Goal: Task Accomplishment & Management: Use online tool/utility

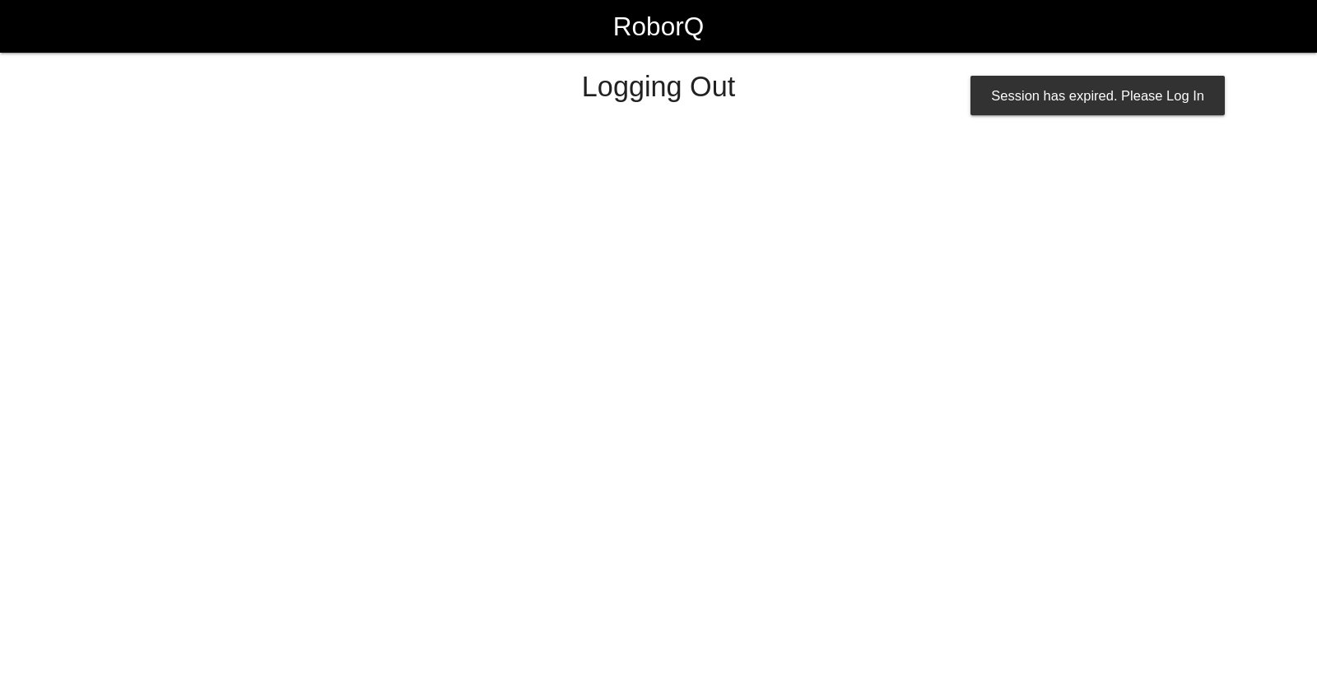
select select "Worker"
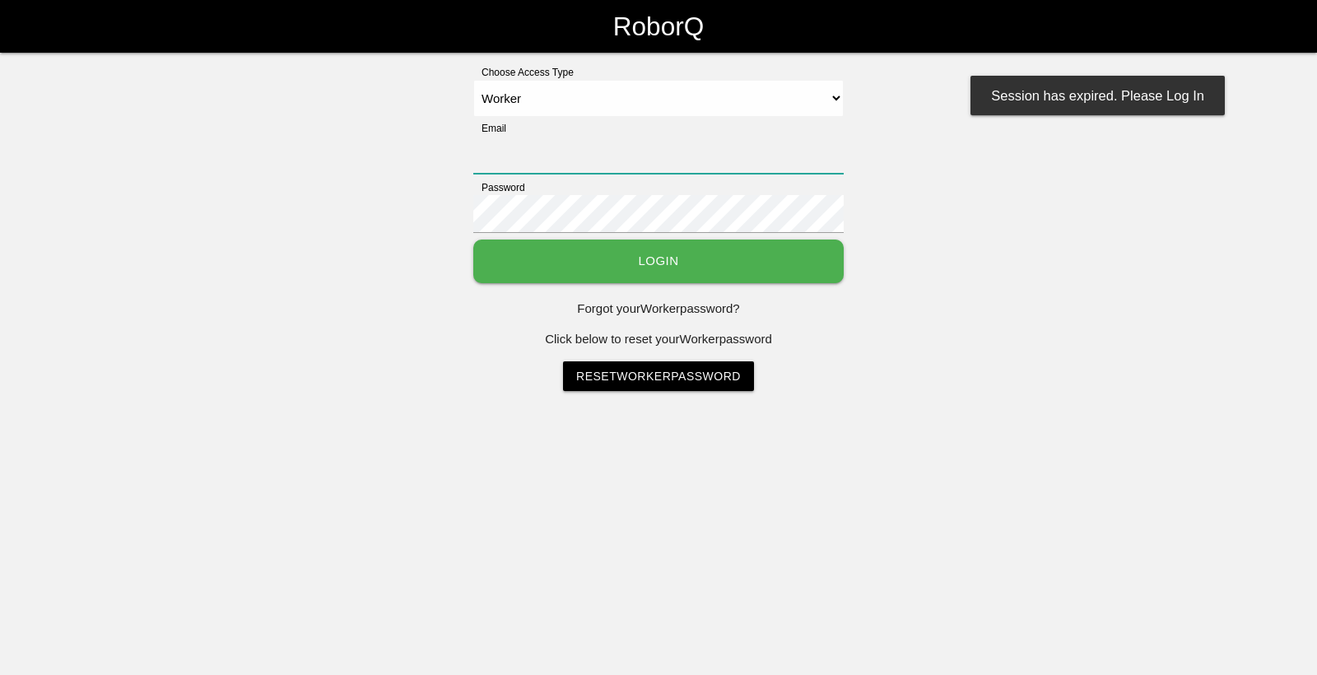
type input "[EMAIL_ADDRESS][DOMAIN_NAME]"
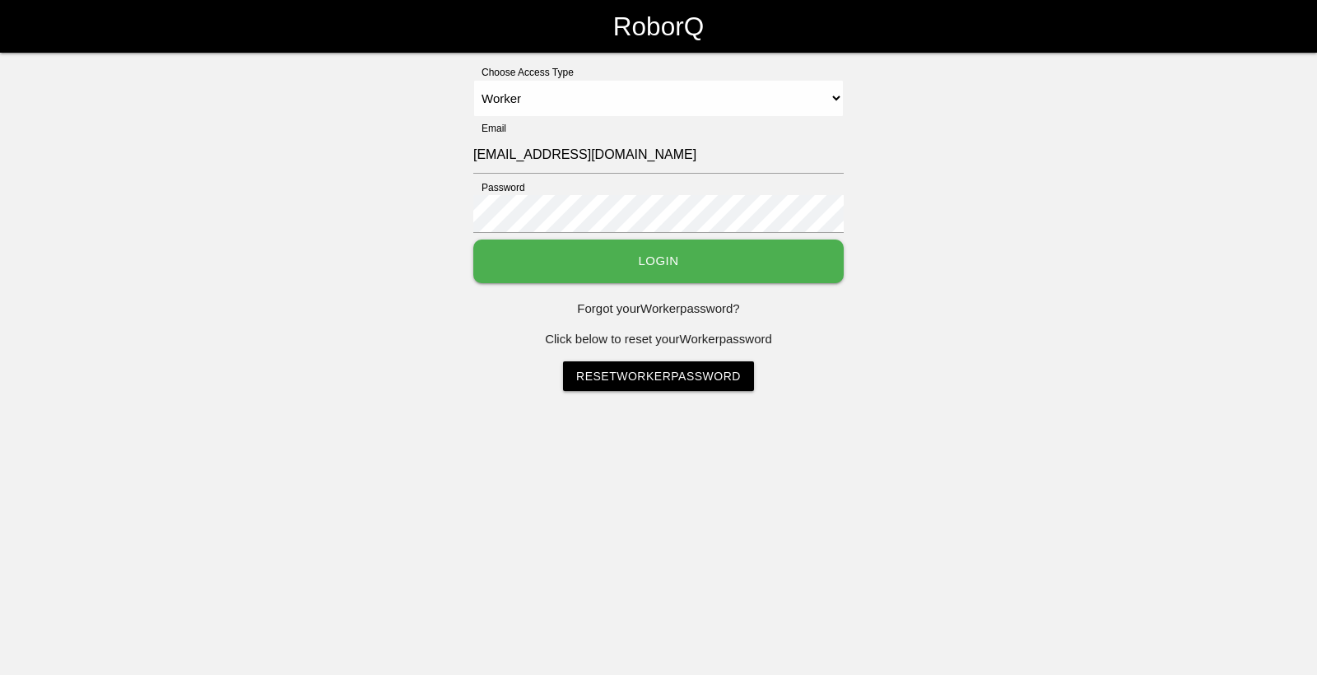
click at [504, 266] on button "Login" at bounding box center [658, 261] width 370 height 44
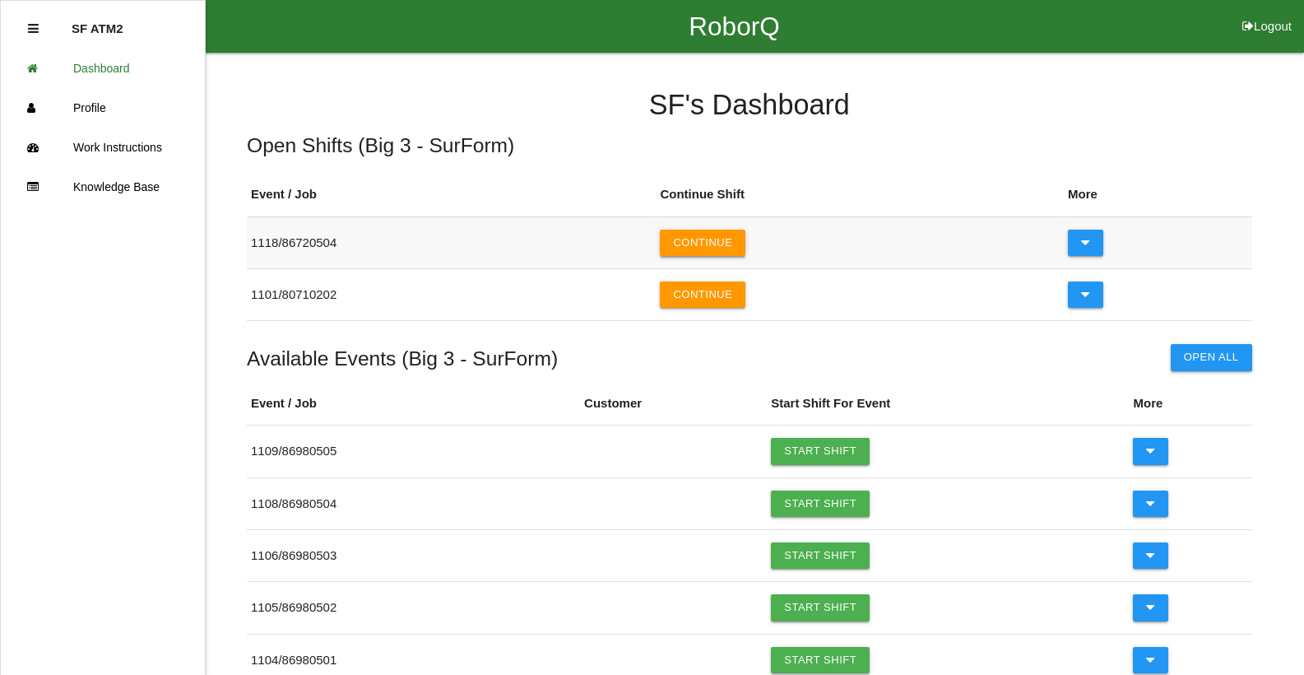
click at [744, 244] on button "Continue" at bounding box center [703, 243] width 86 height 26
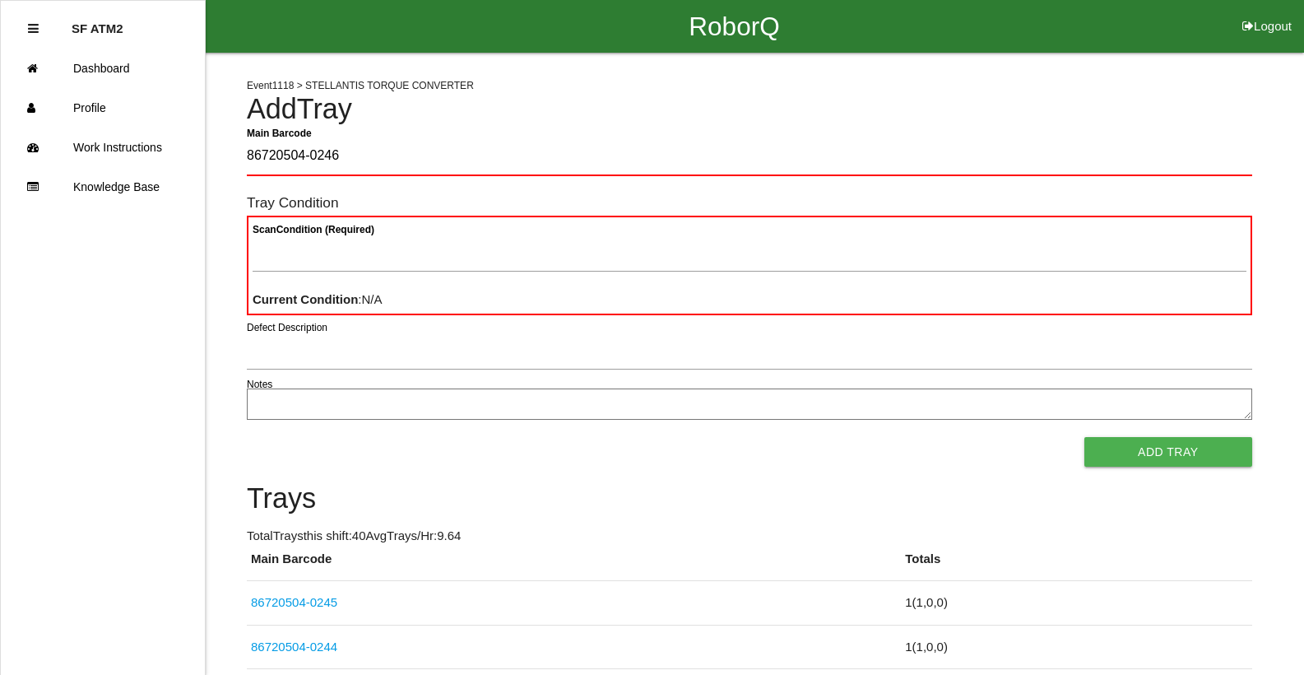
type Barcode "86720504-0246"
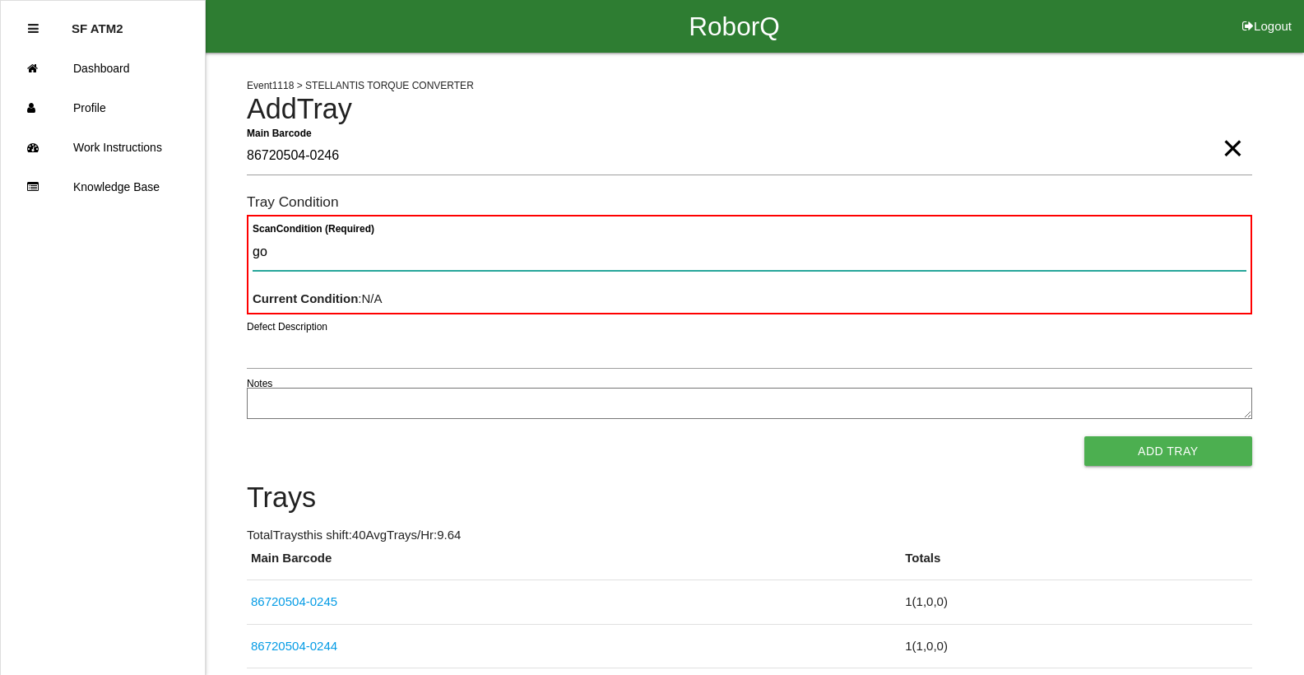
type Condition "goo"
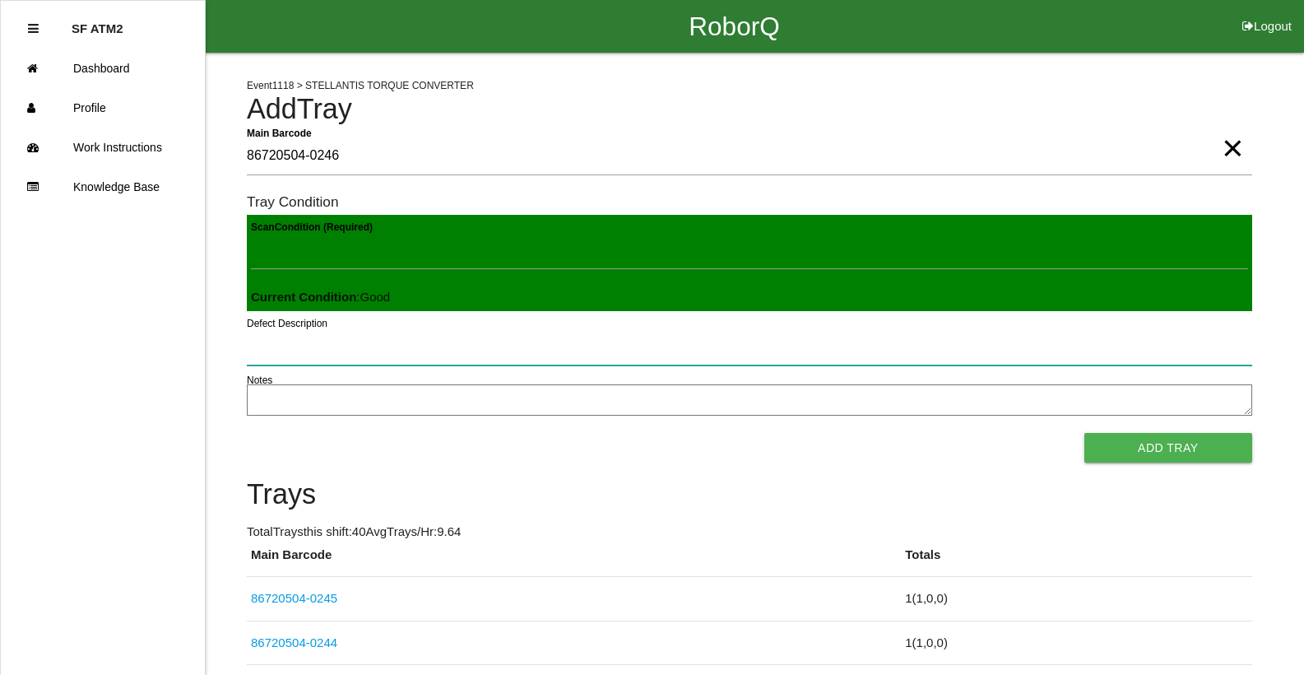
click at [1084, 433] on button "Add Tray" at bounding box center [1168, 448] width 168 height 30
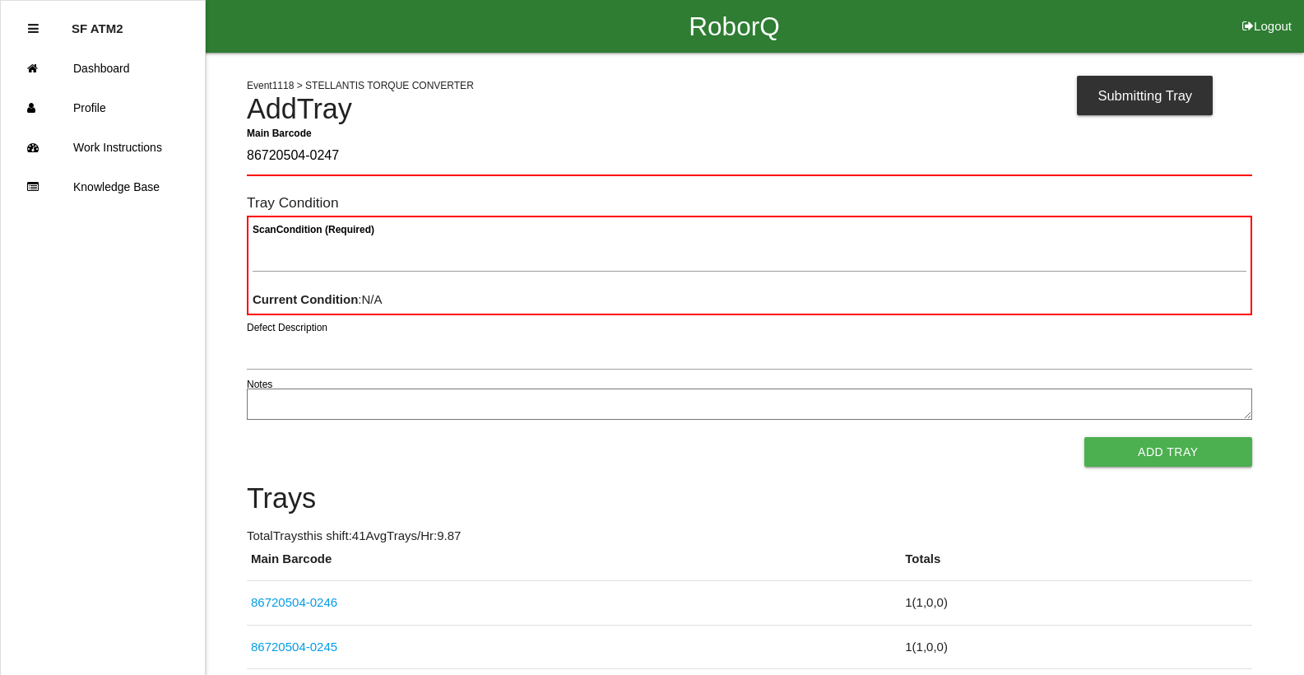
type Barcode "86720504-0247"
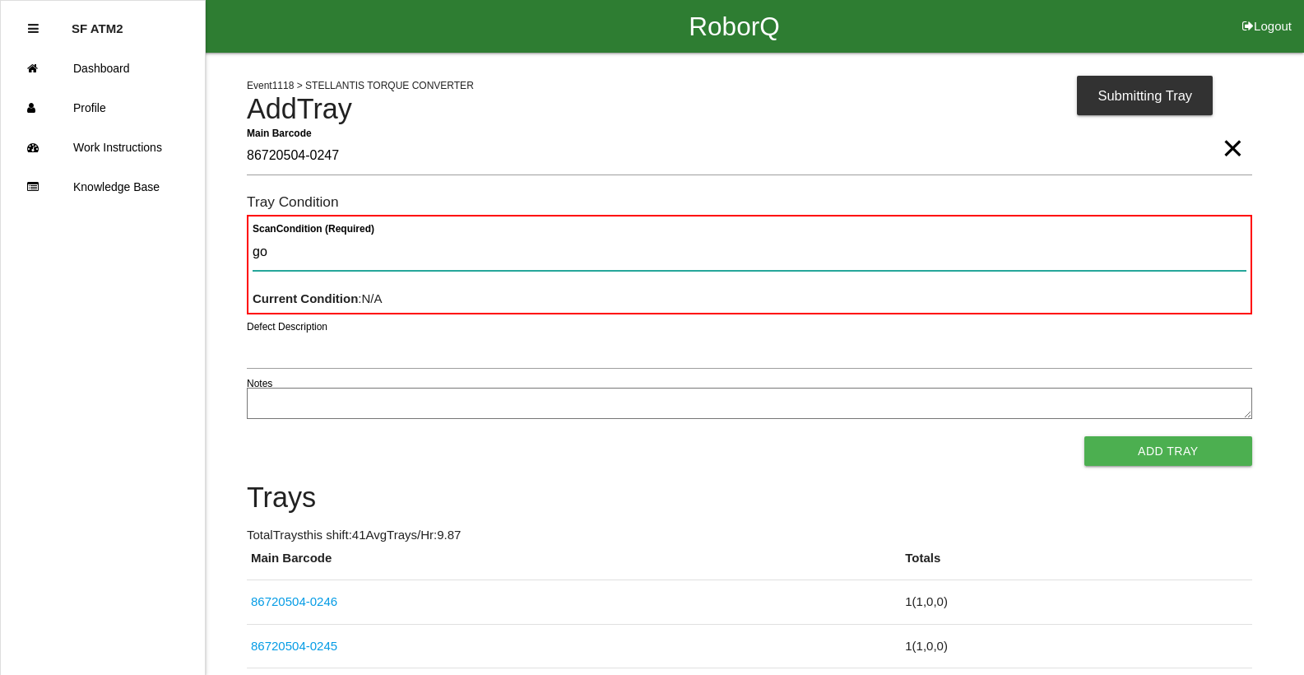
type Condition "goo"
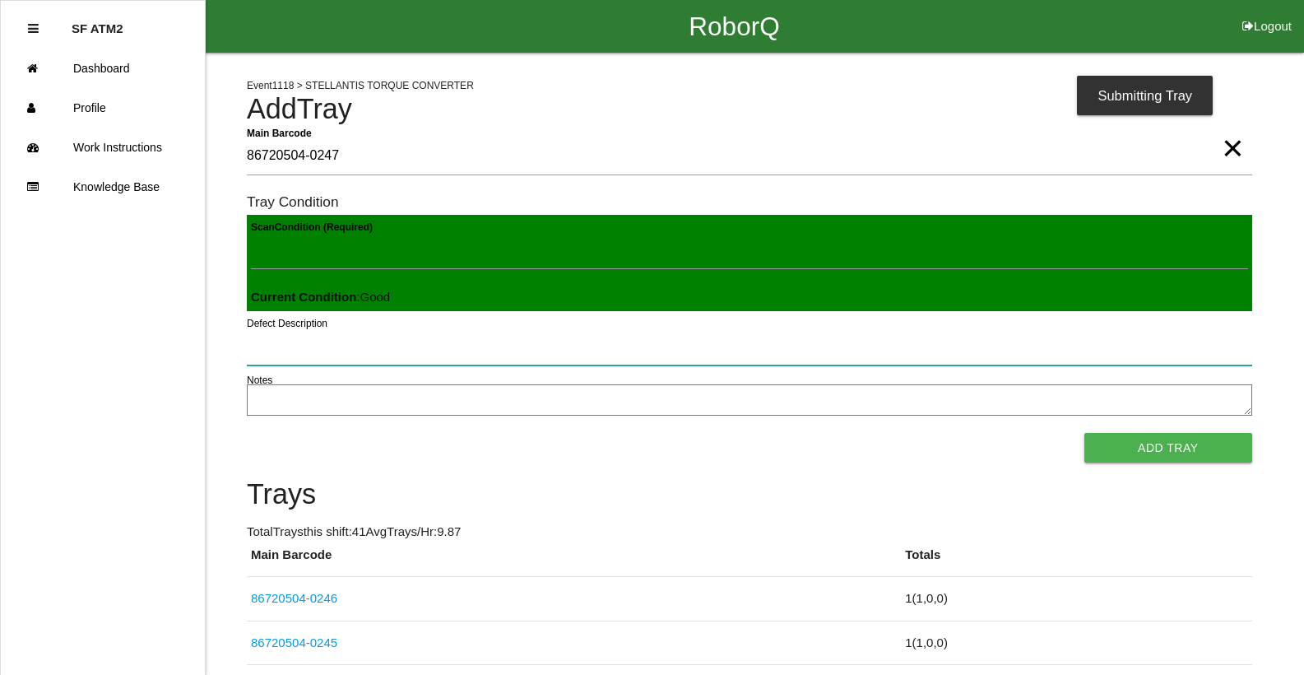
click at [1084, 433] on button "Add Tray" at bounding box center [1168, 448] width 168 height 30
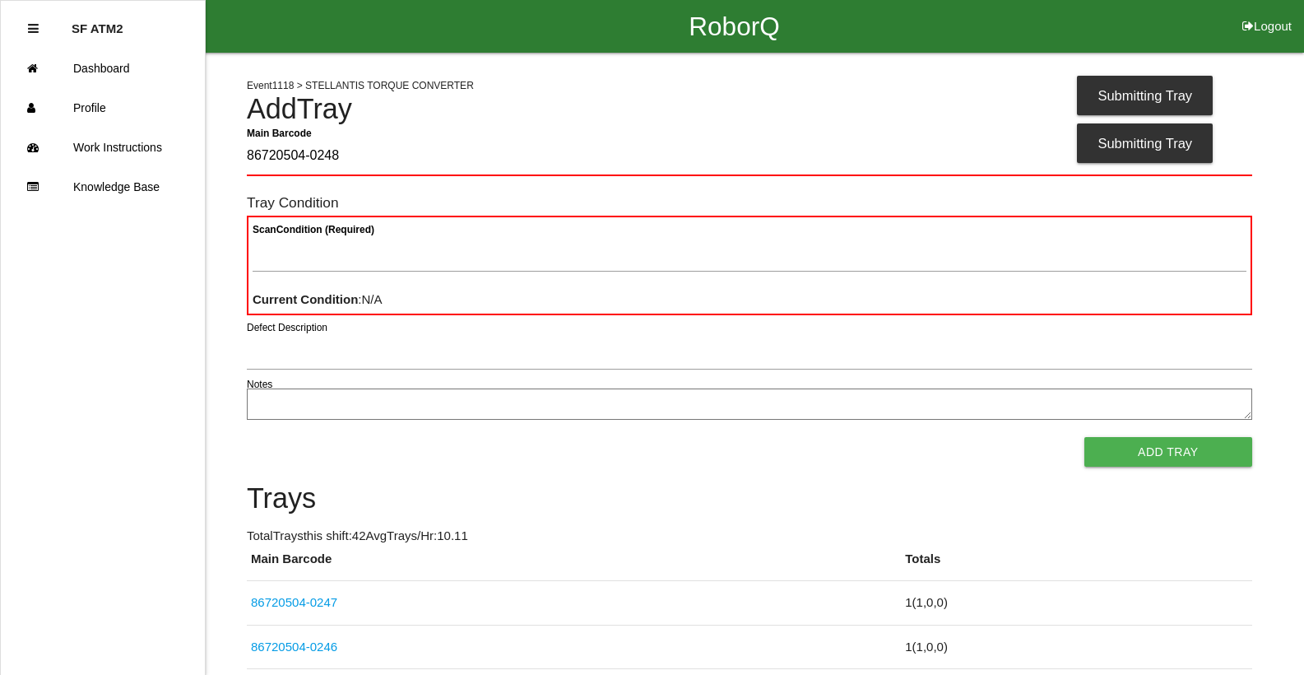
type Barcode "86720504-0248"
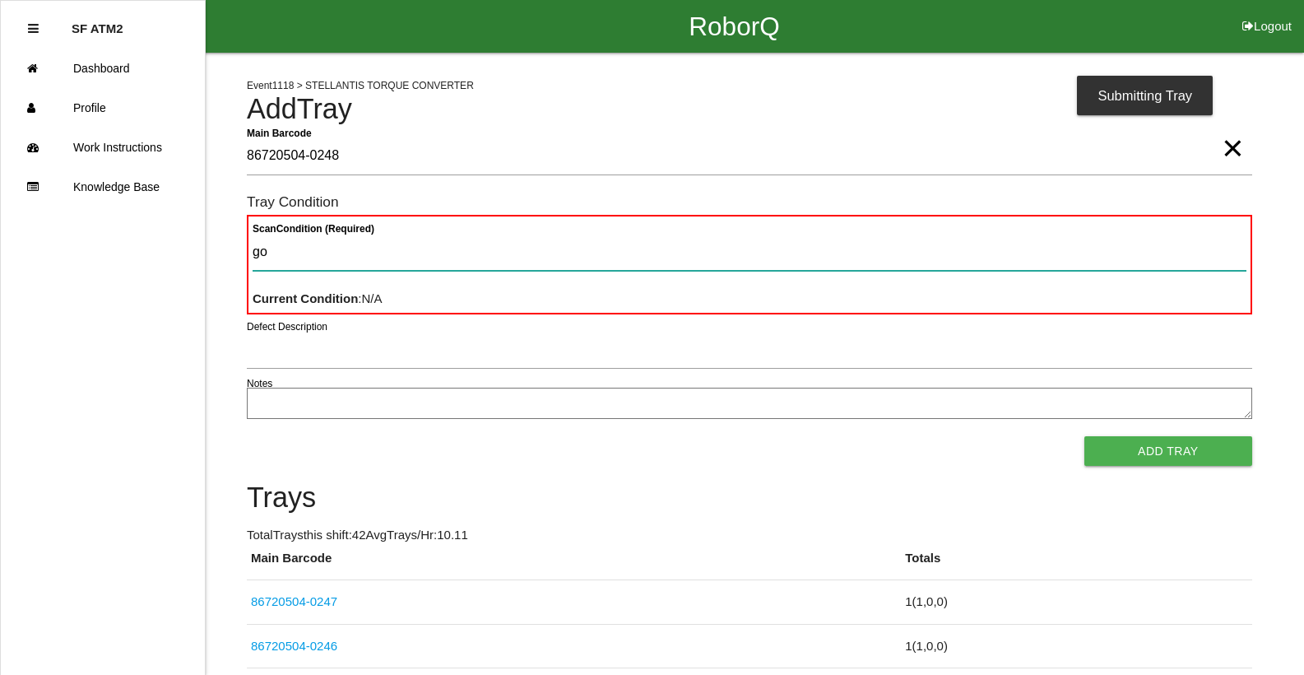
type Condition "goo"
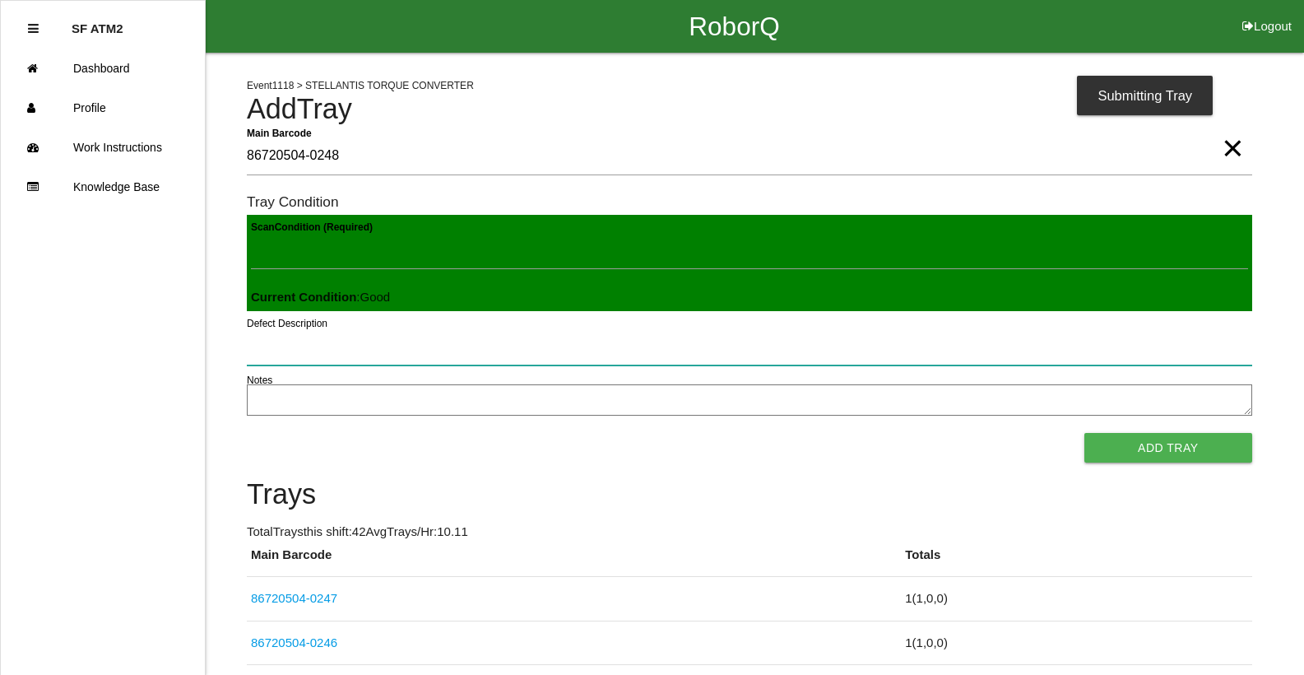
click at [1084, 433] on button "Add Tray" at bounding box center [1168, 448] width 168 height 30
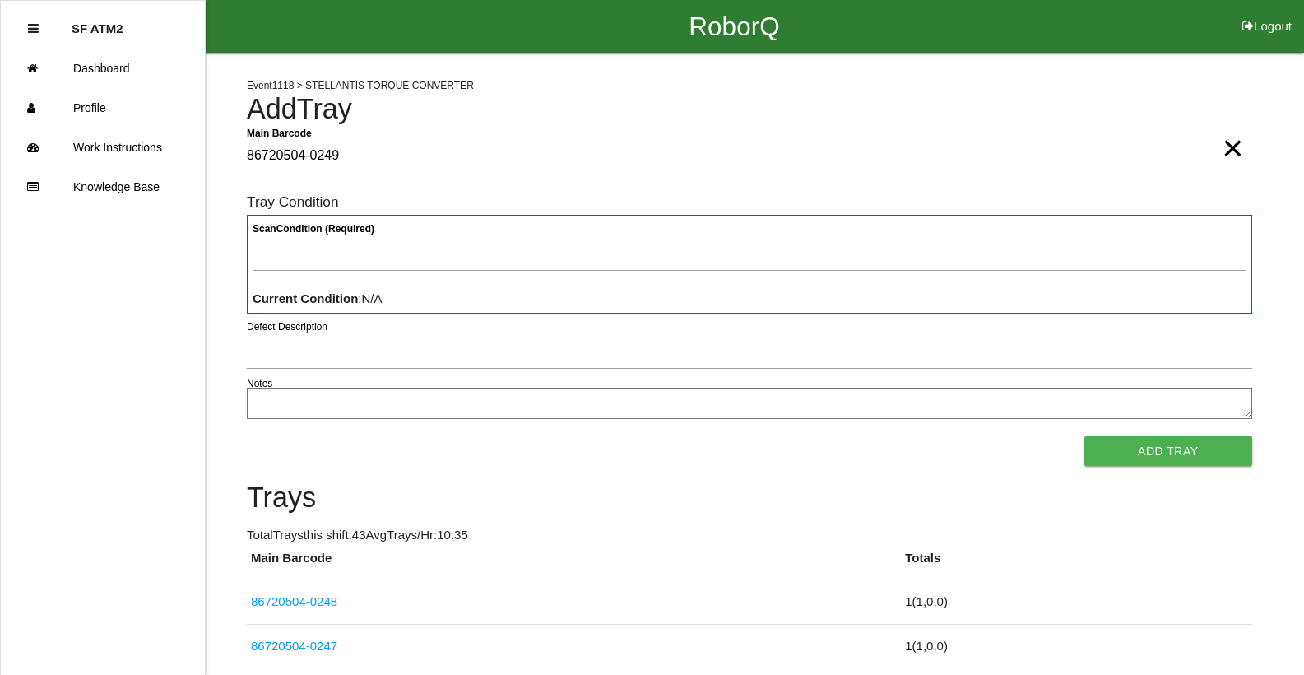
type Barcode "86720504-0249"
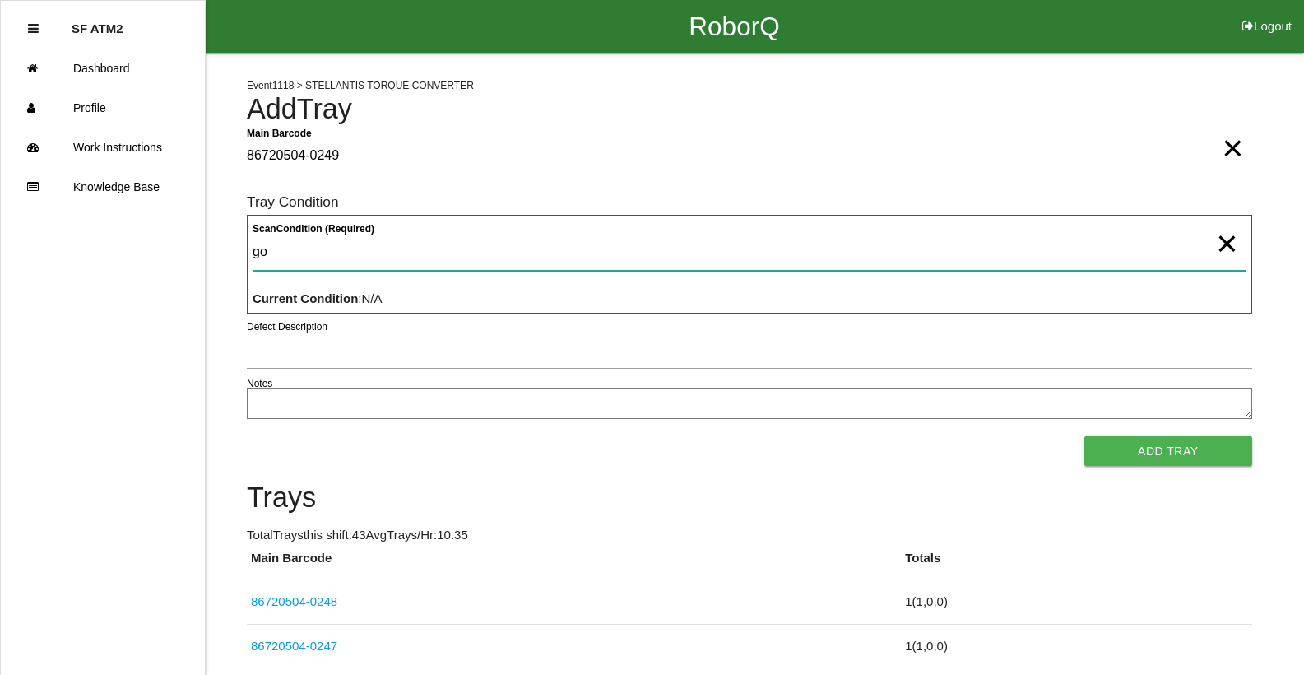
type Condition "goo"
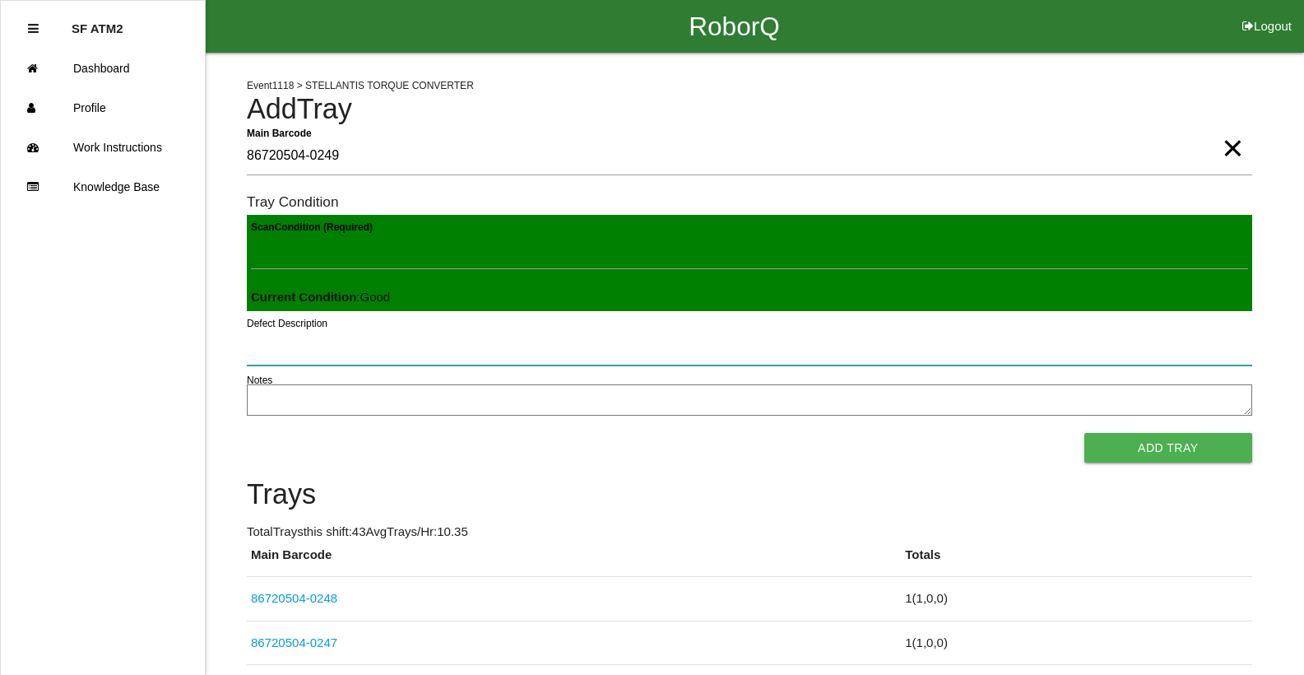
click at [1084, 433] on button "Add Tray" at bounding box center [1168, 448] width 168 height 30
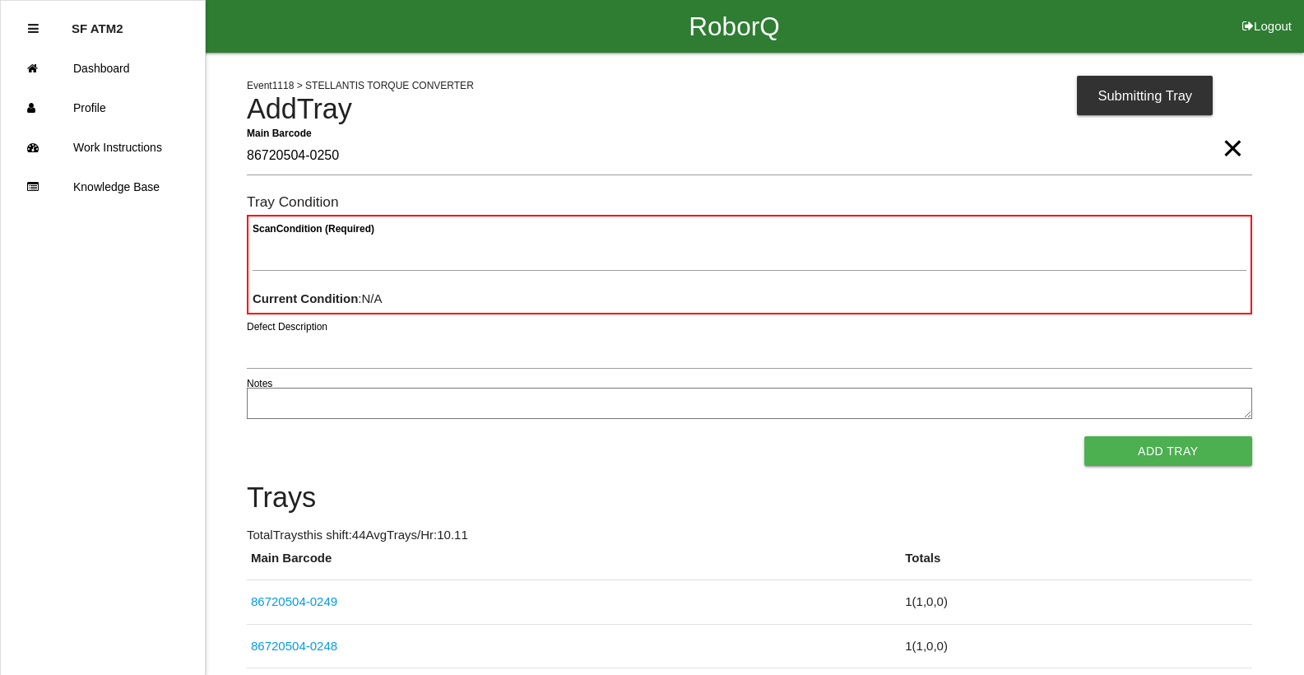
type Barcode "86720504-0250"
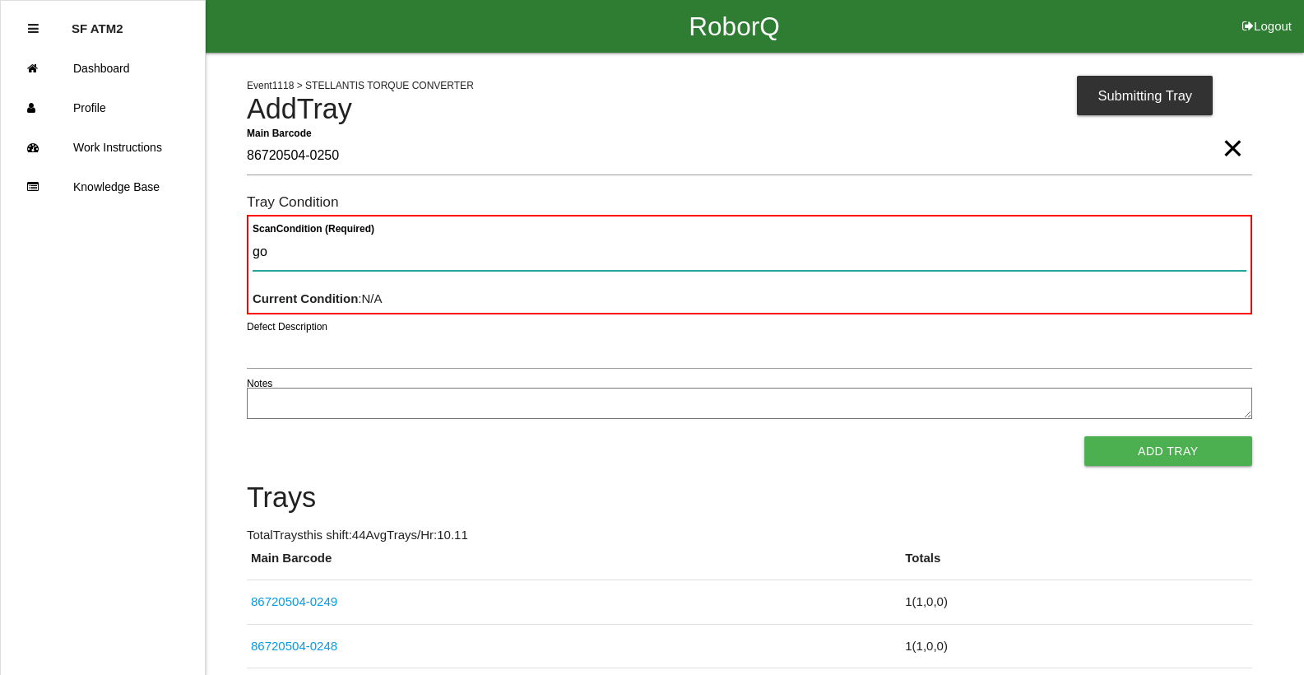
type Condition "goo"
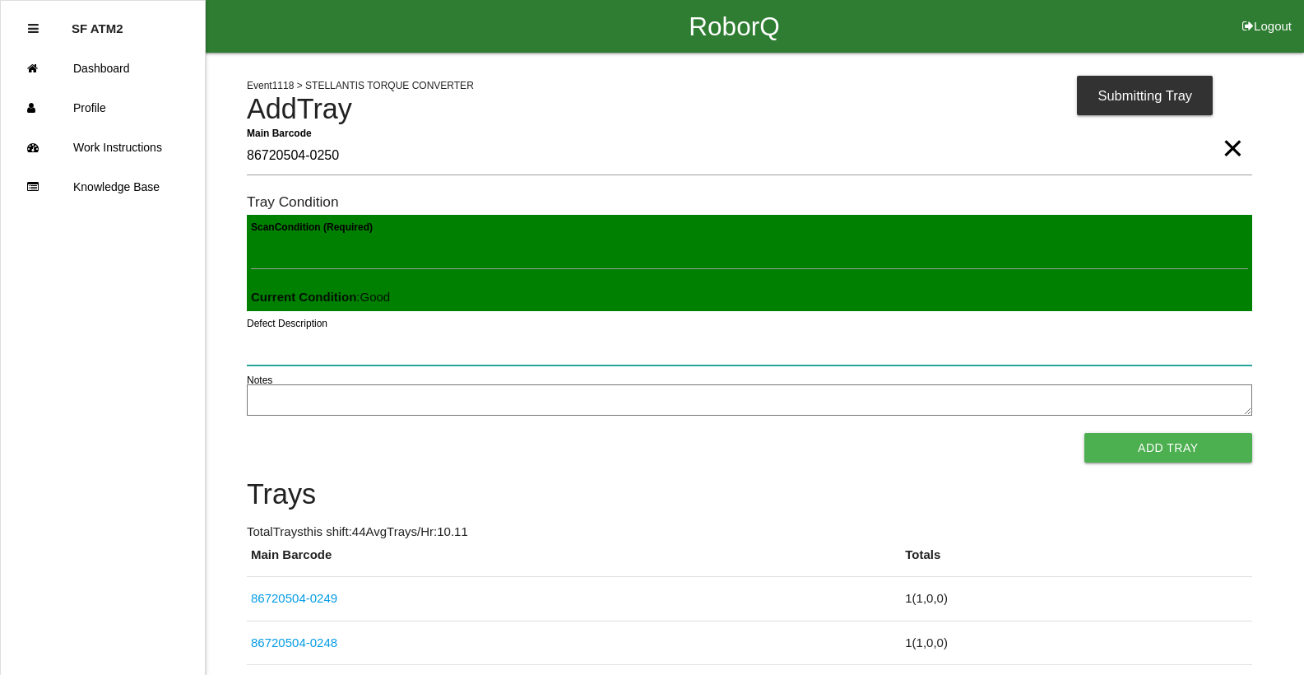
click at [1084, 433] on button "Add Tray" at bounding box center [1168, 448] width 168 height 30
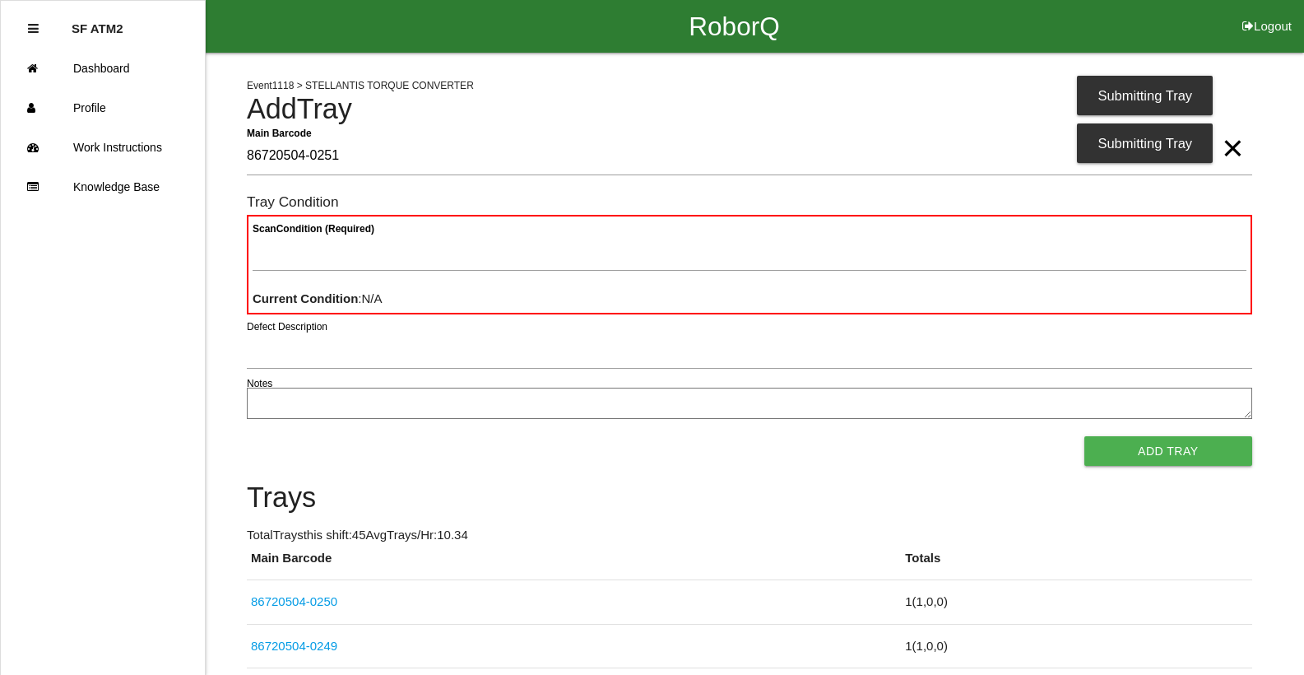
type Barcode "86720504-0251"
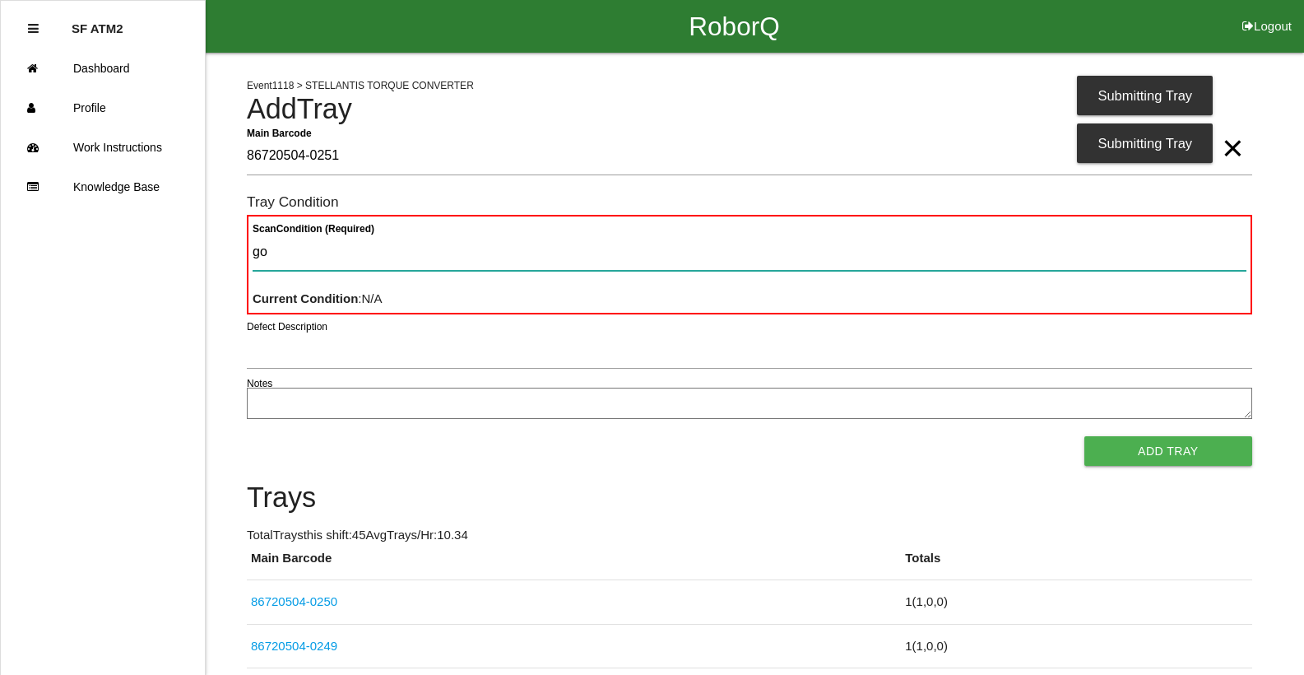
type Condition "goo"
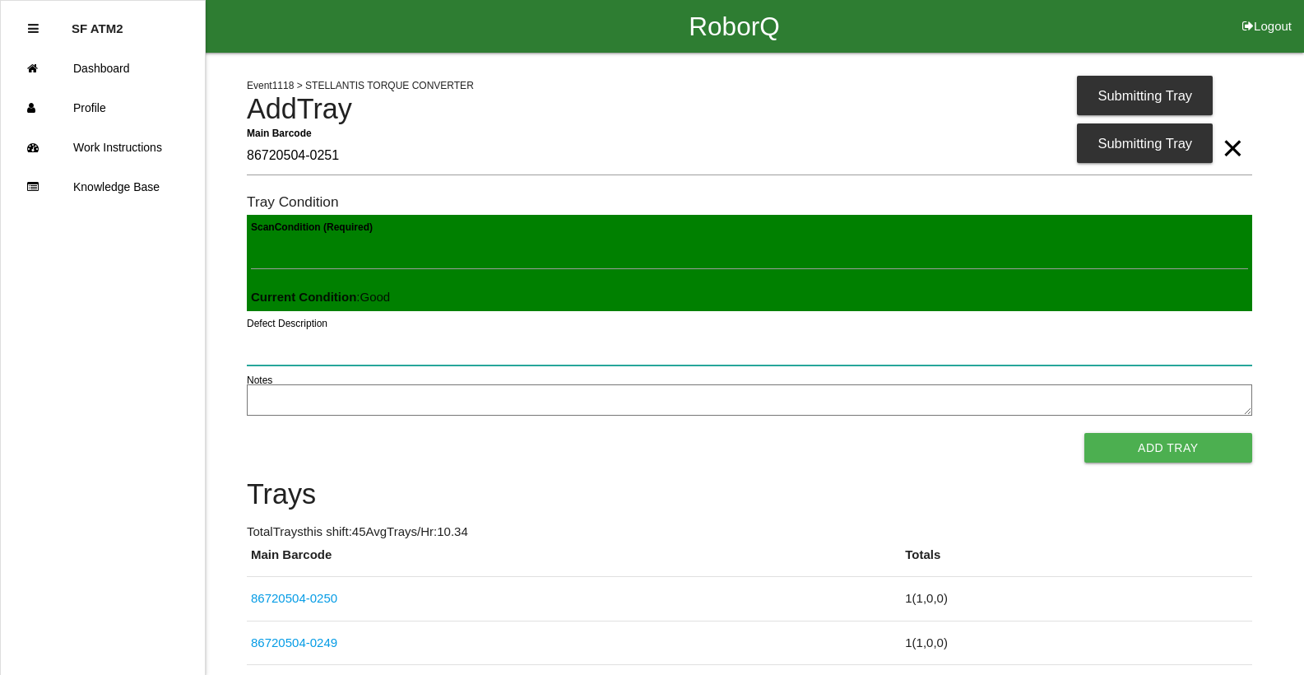
click at [1084, 433] on button "Add Tray" at bounding box center [1168, 448] width 168 height 30
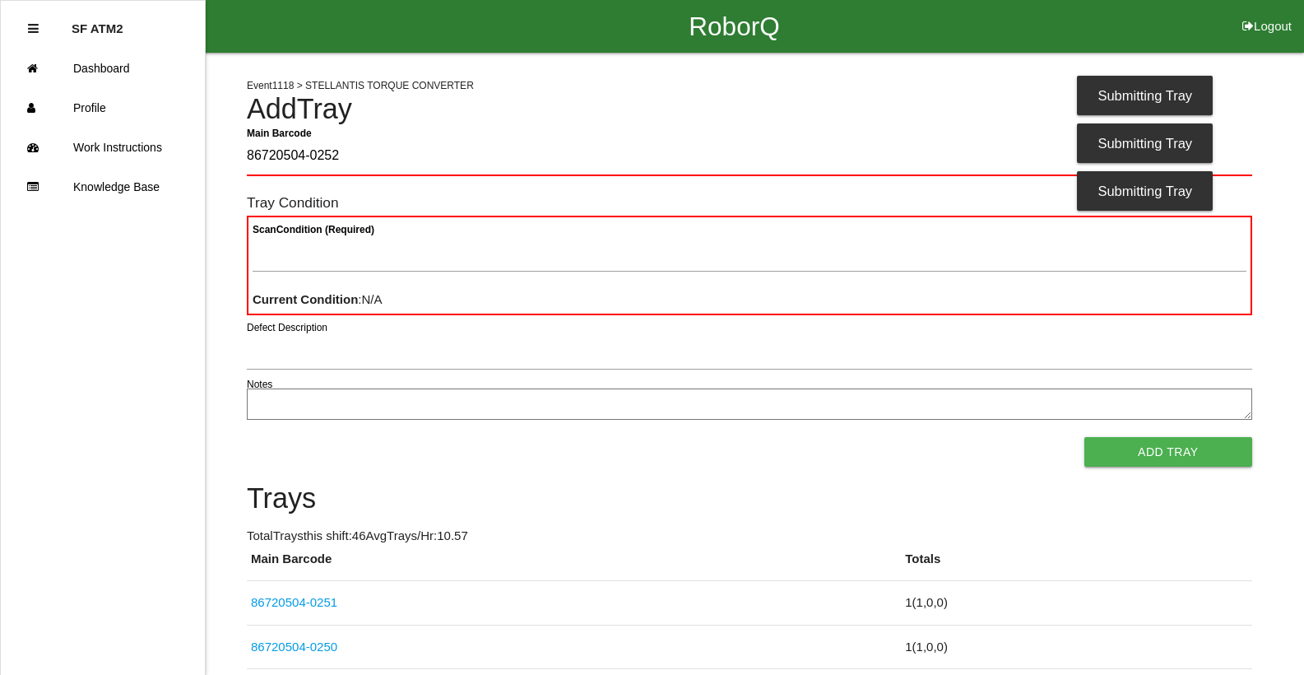
type Barcode "86720504-0252"
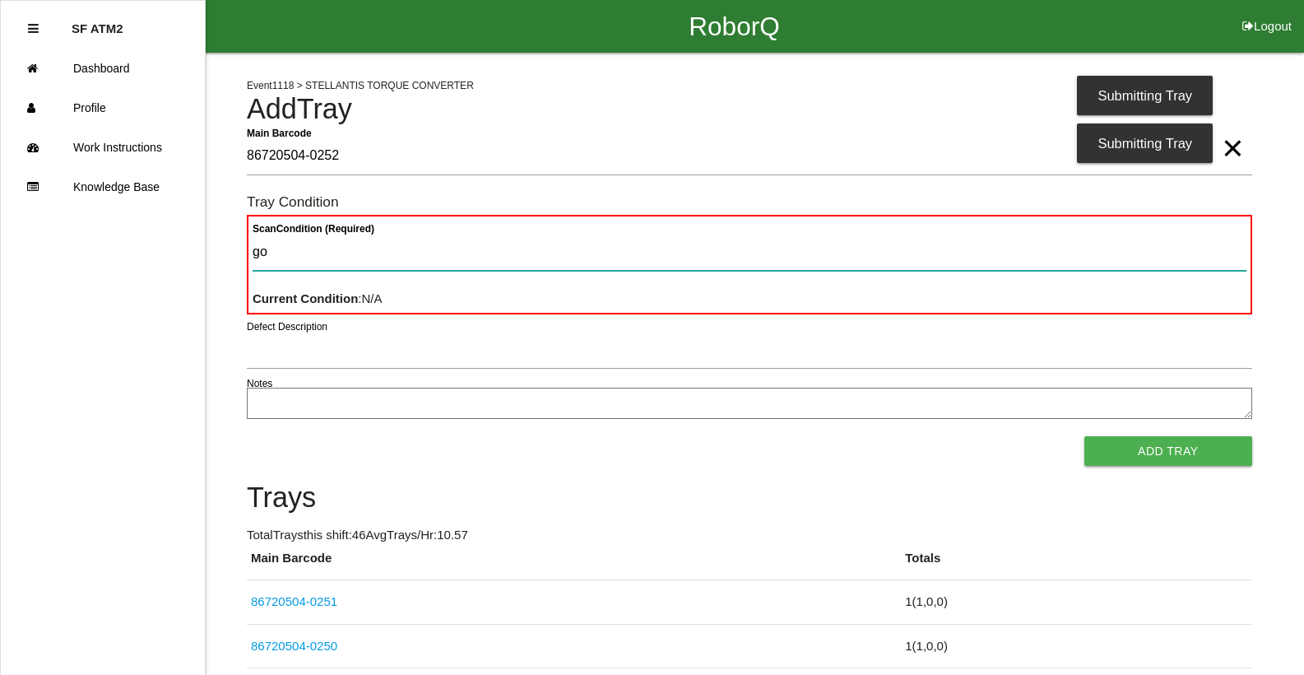
type Condition "goo"
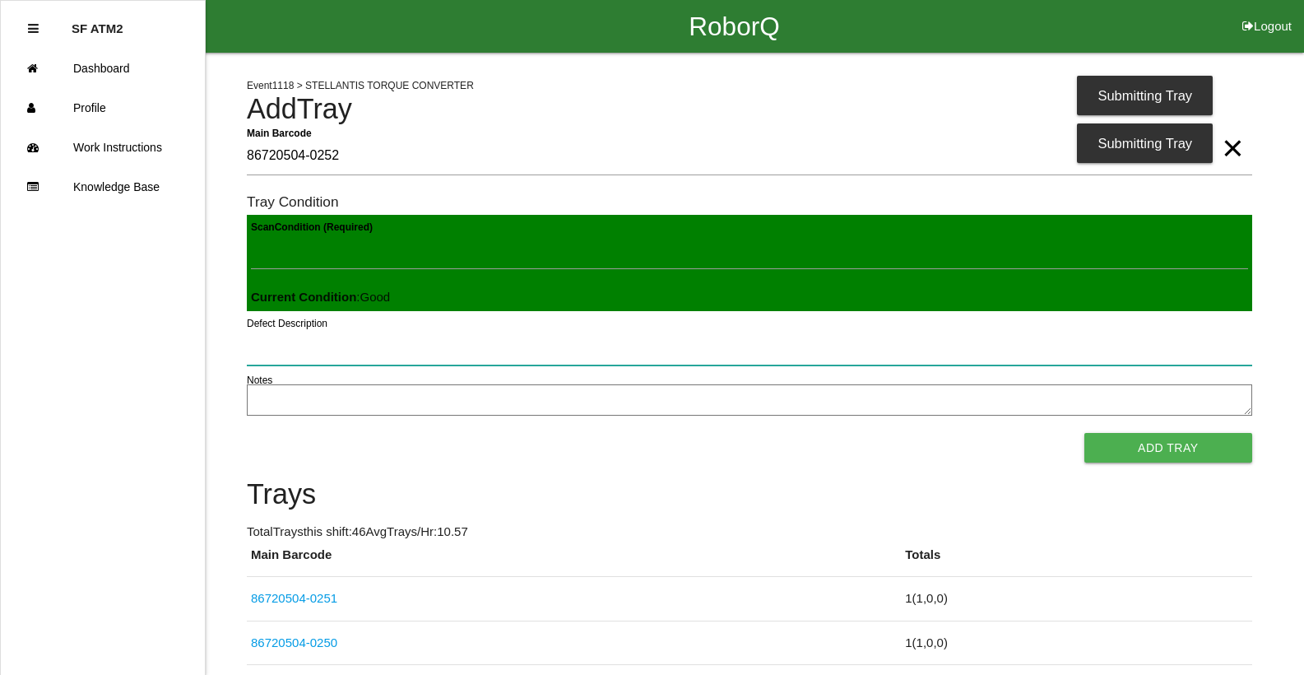
click at [1084, 433] on button "Add Tray" at bounding box center [1168, 448] width 168 height 30
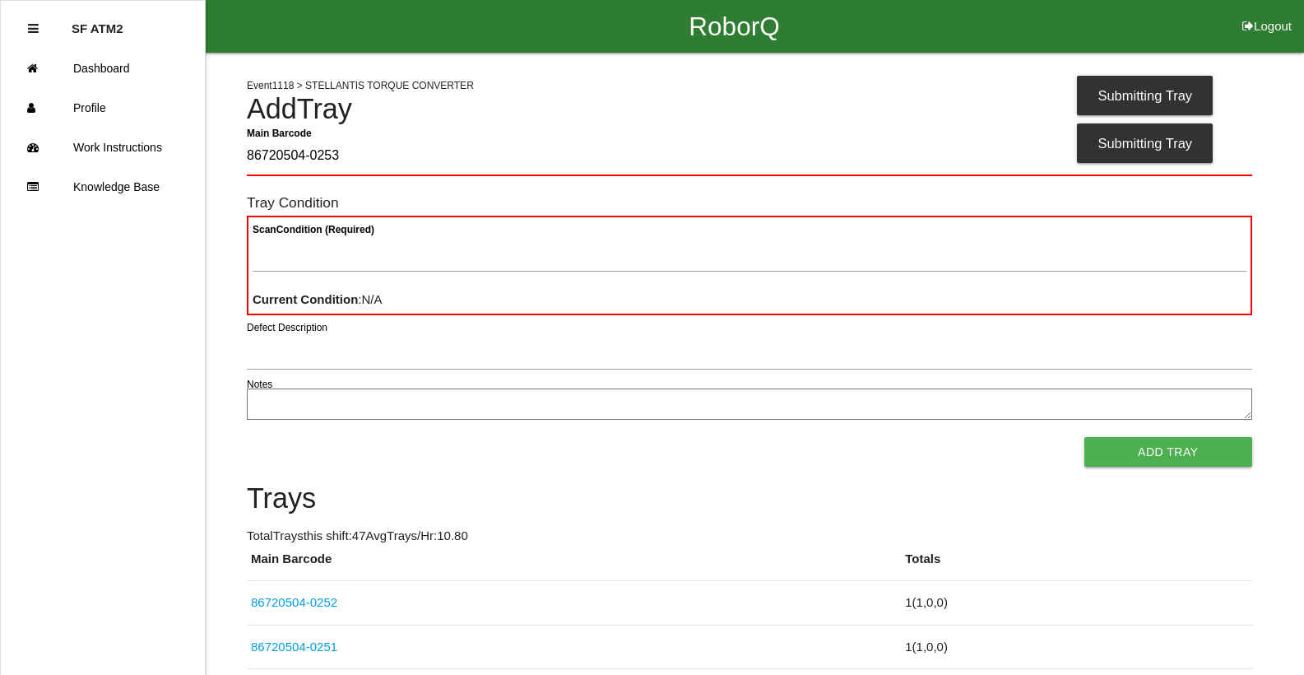
type Barcode "86720504-0253"
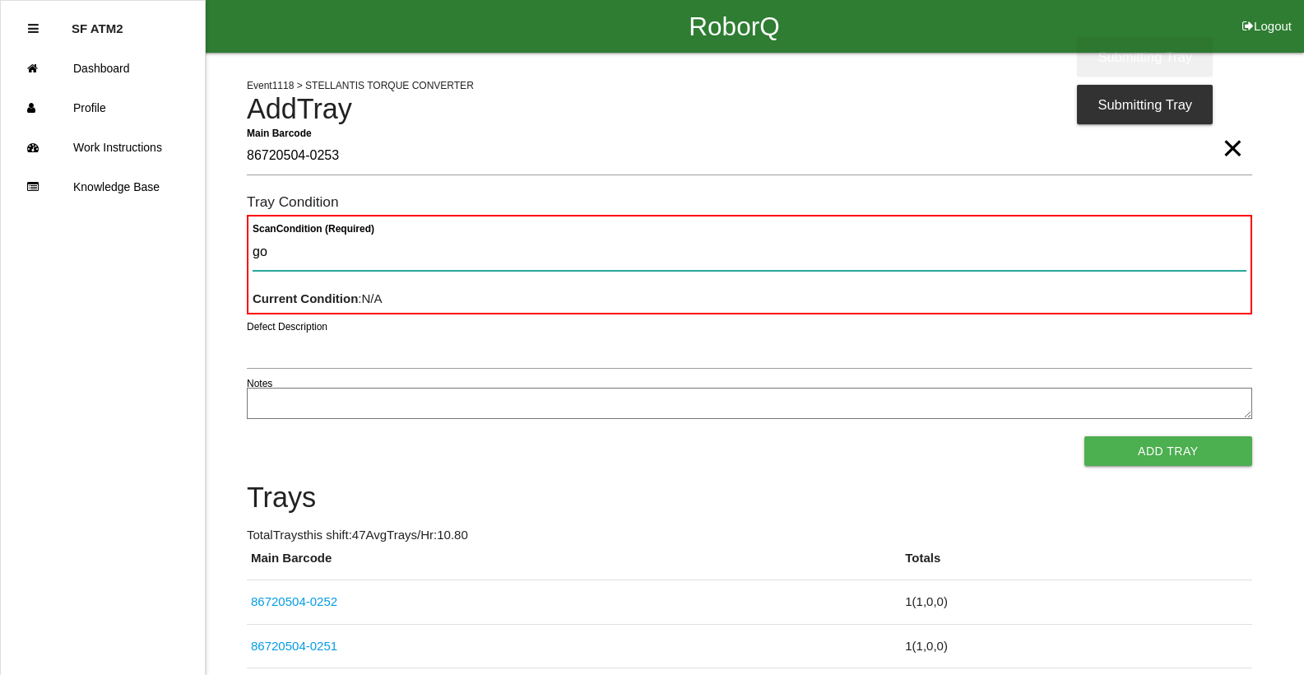
type Condition "goo"
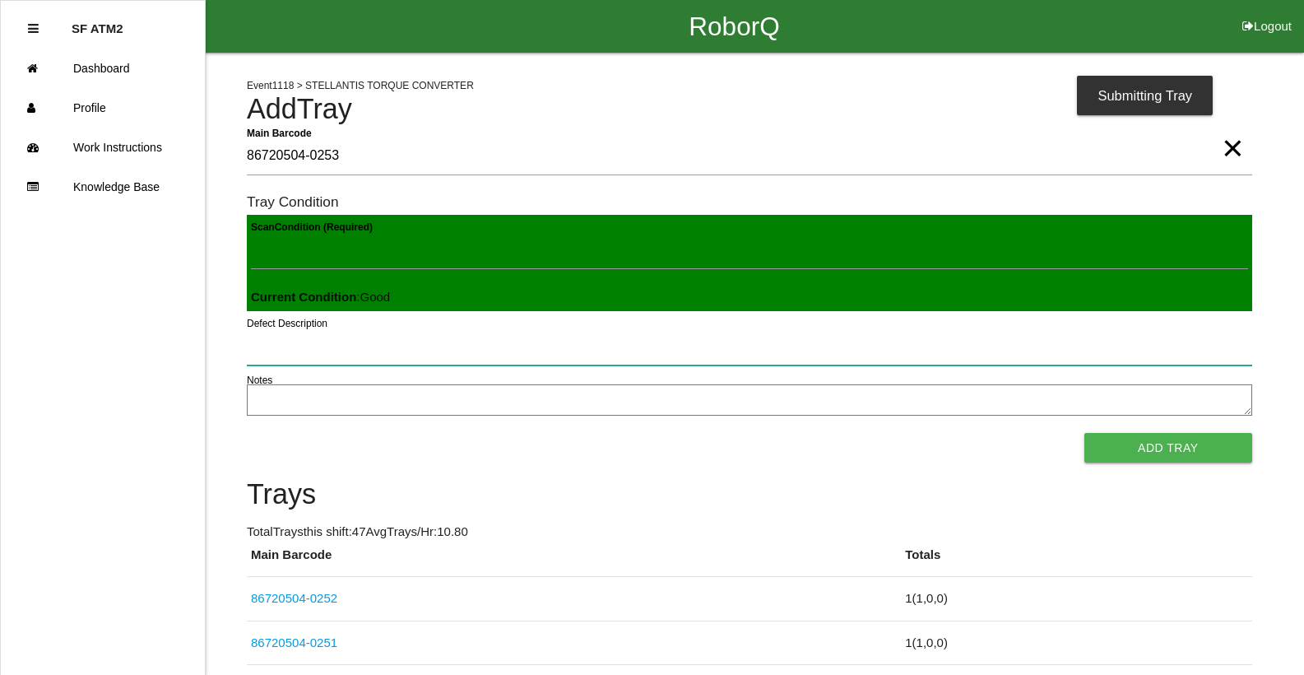
click at [1084, 433] on button "Add Tray" at bounding box center [1168, 448] width 168 height 30
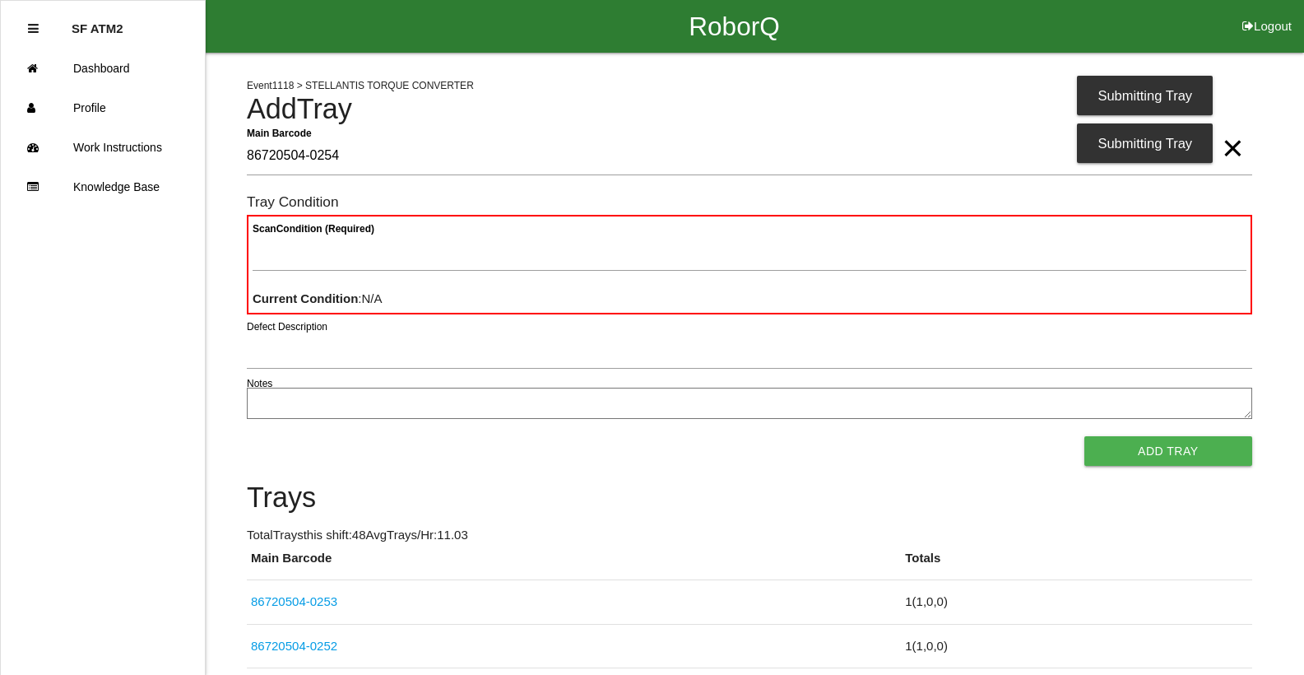
type Barcode "86720504-0254"
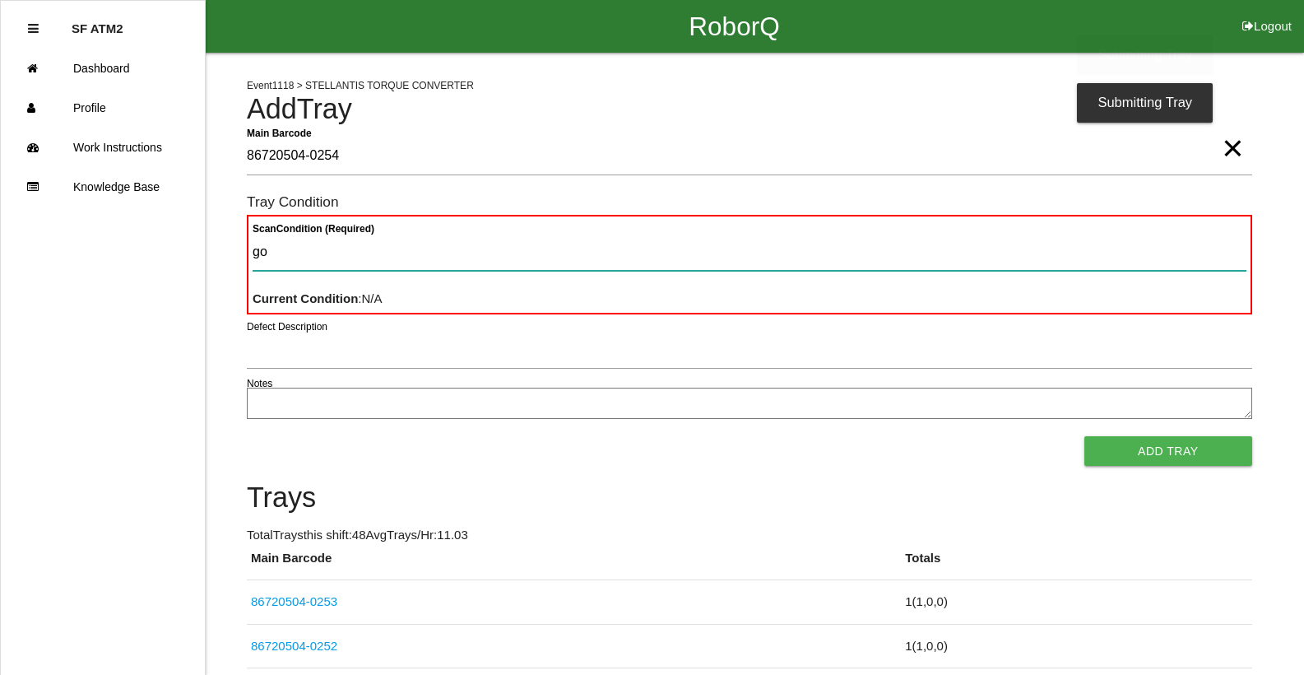
type Condition "goo"
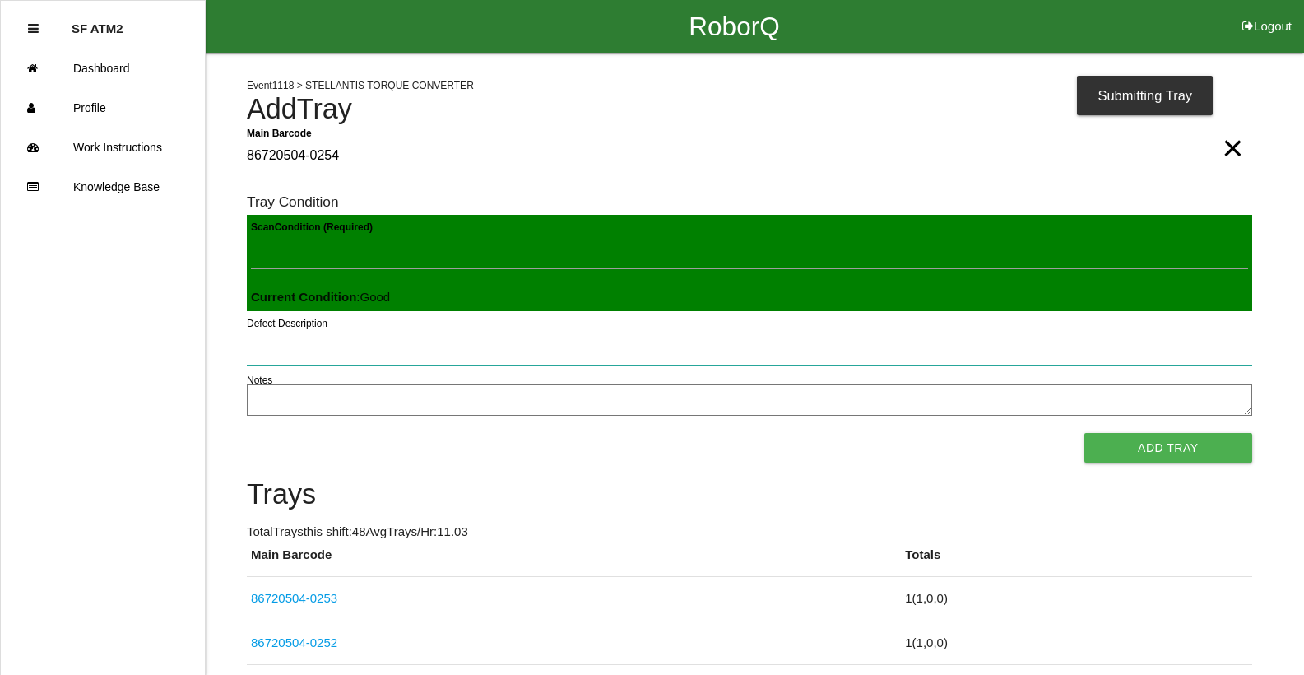
click at [1084, 433] on button "Add Tray" at bounding box center [1168, 448] width 168 height 30
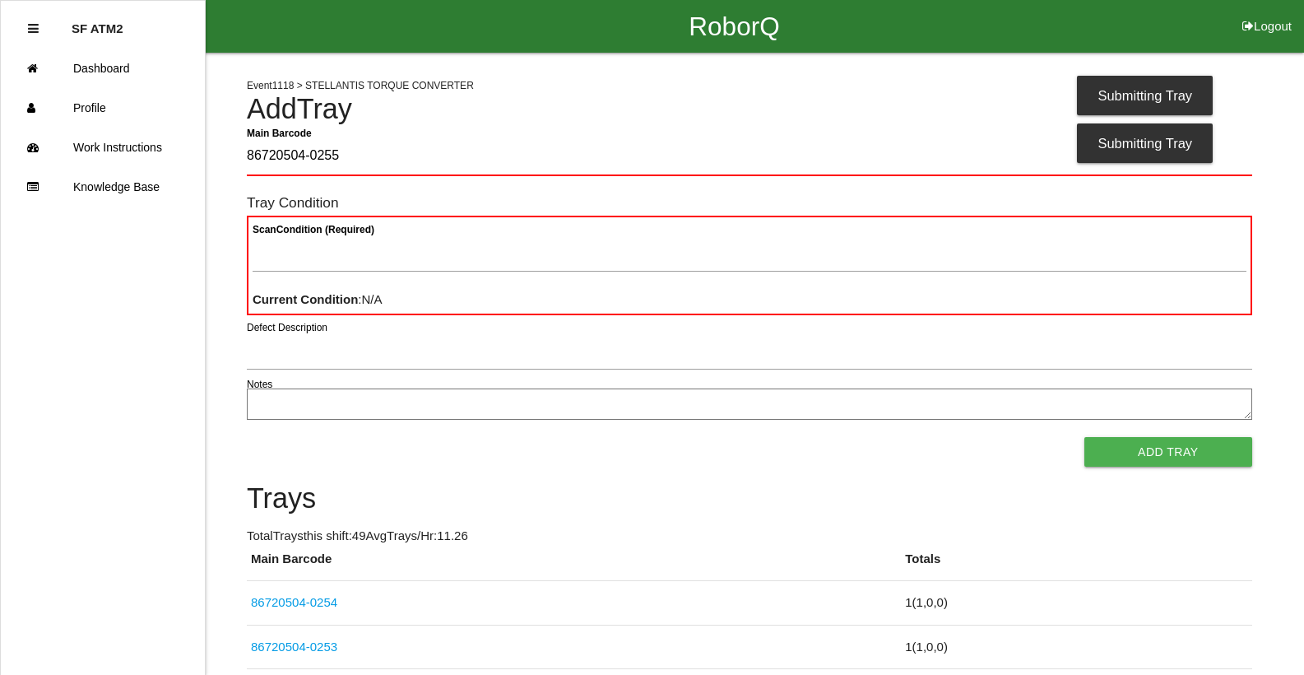
type Barcode "86720504-0255"
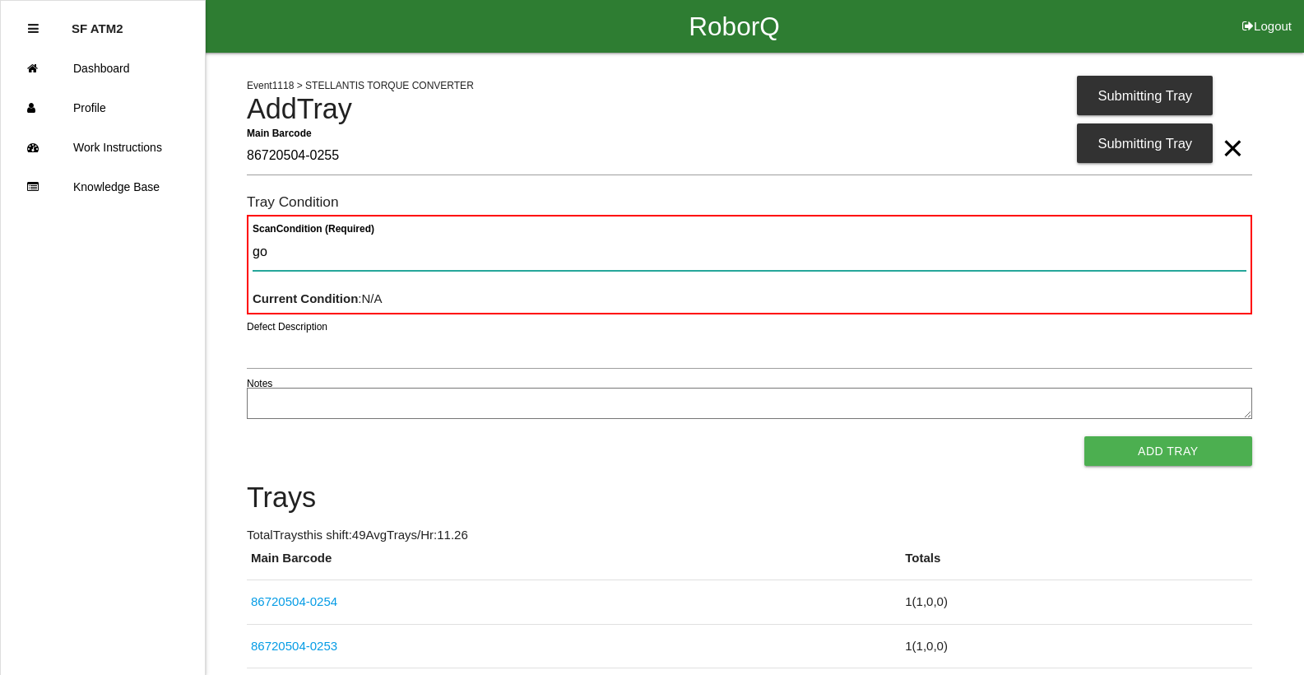
type Condition "goo"
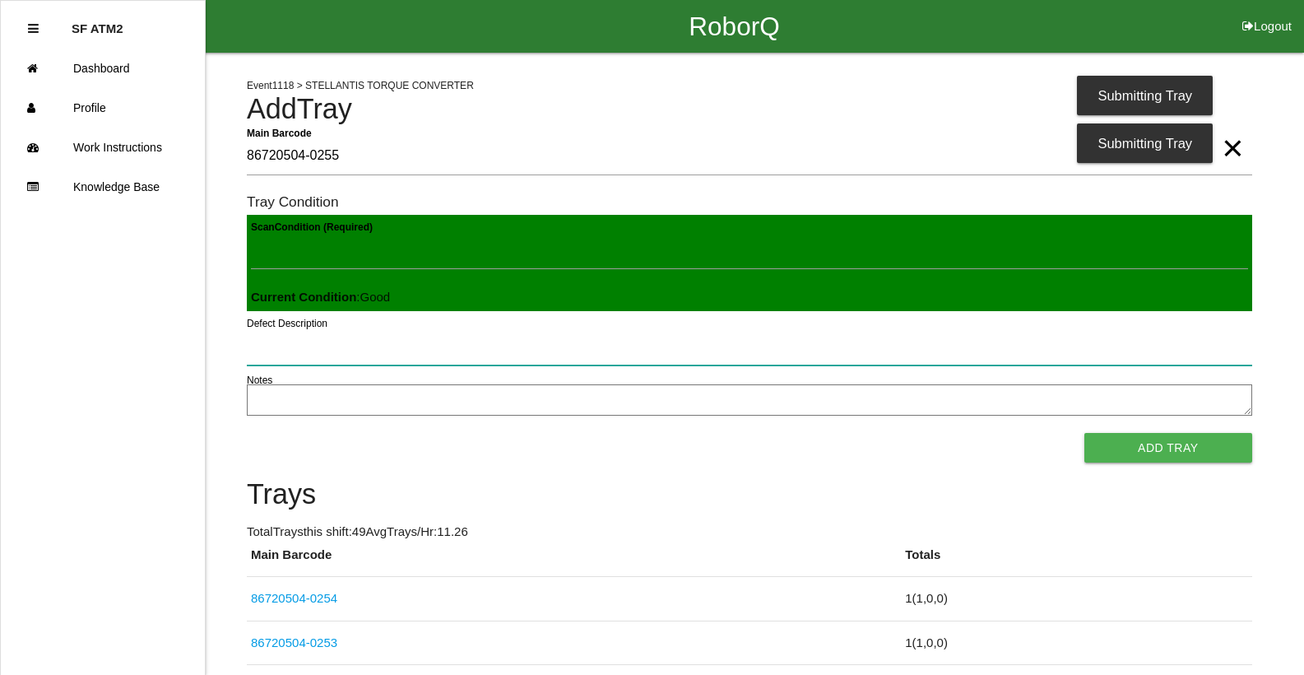
click at [1084, 433] on button "Add Tray" at bounding box center [1168, 448] width 168 height 30
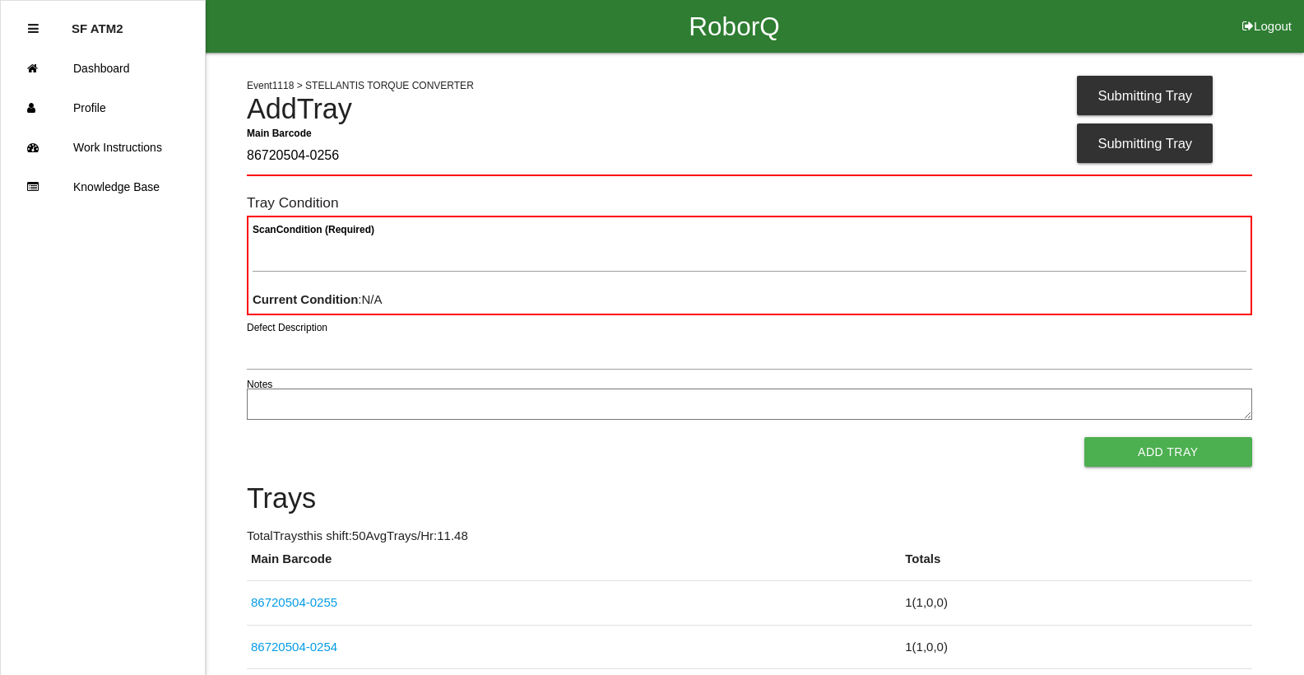
type Barcode "86720504-0256"
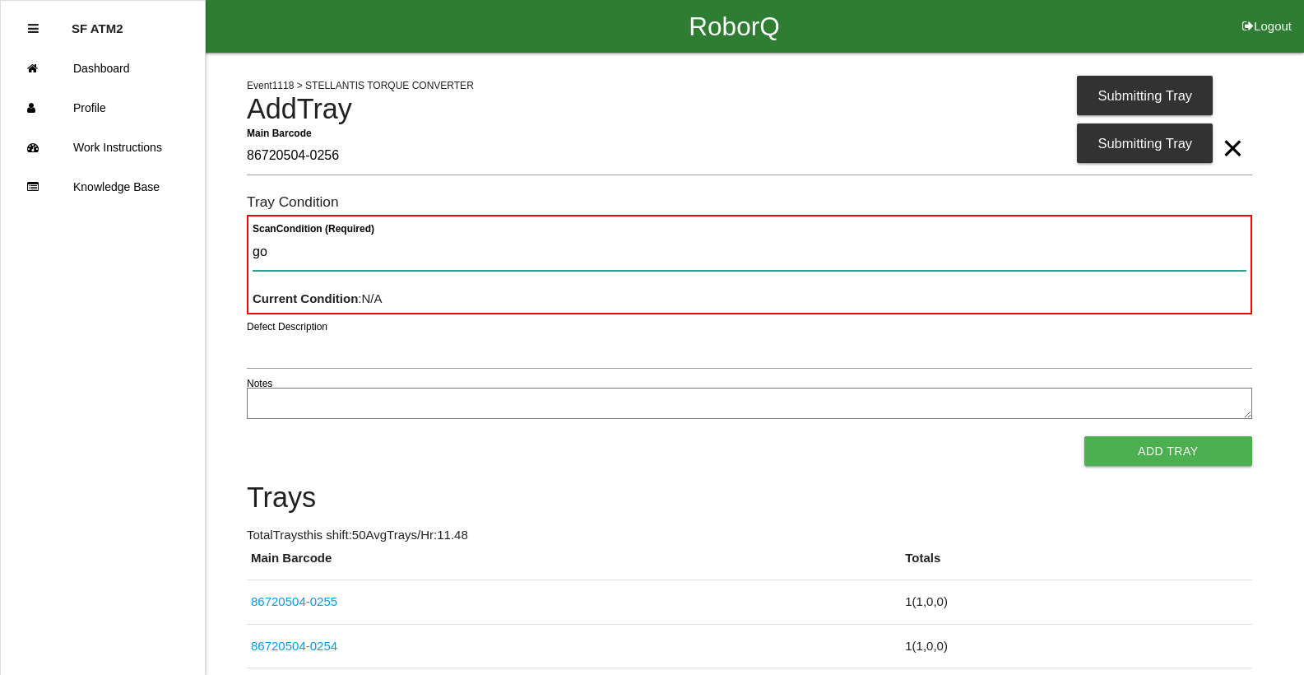
type Condition "goo"
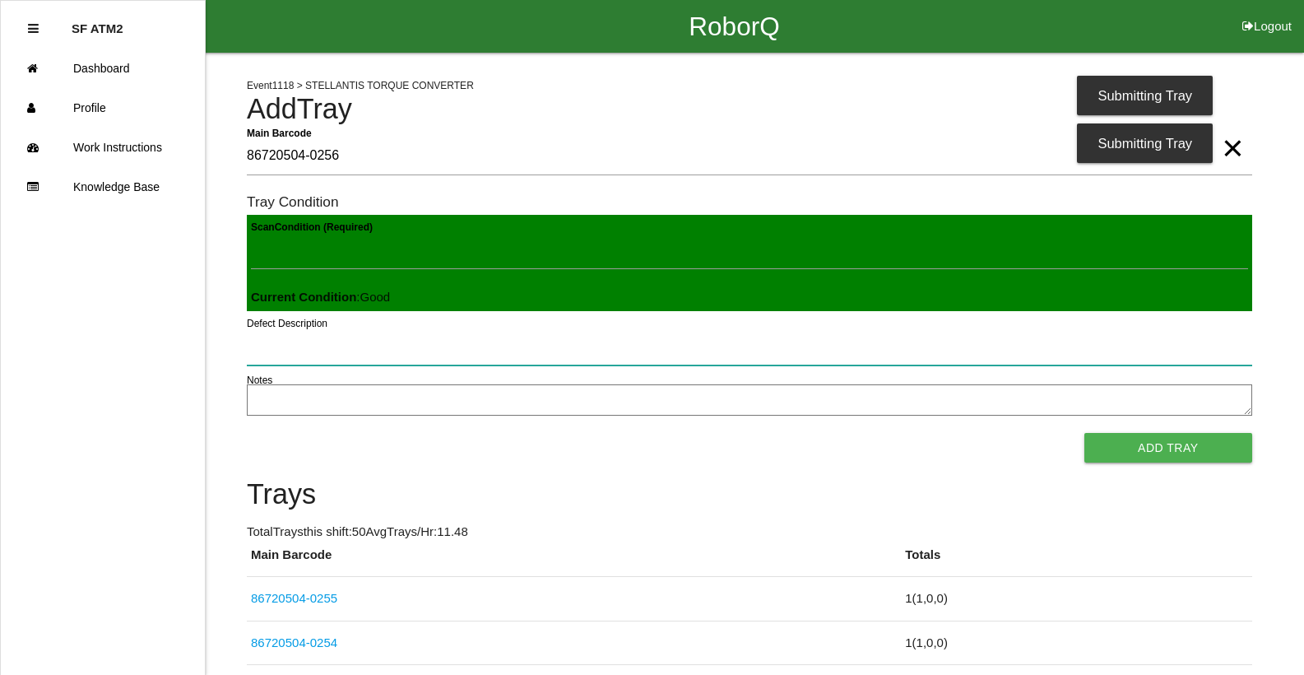
click at [1084, 433] on button "Add Tray" at bounding box center [1168, 448] width 168 height 30
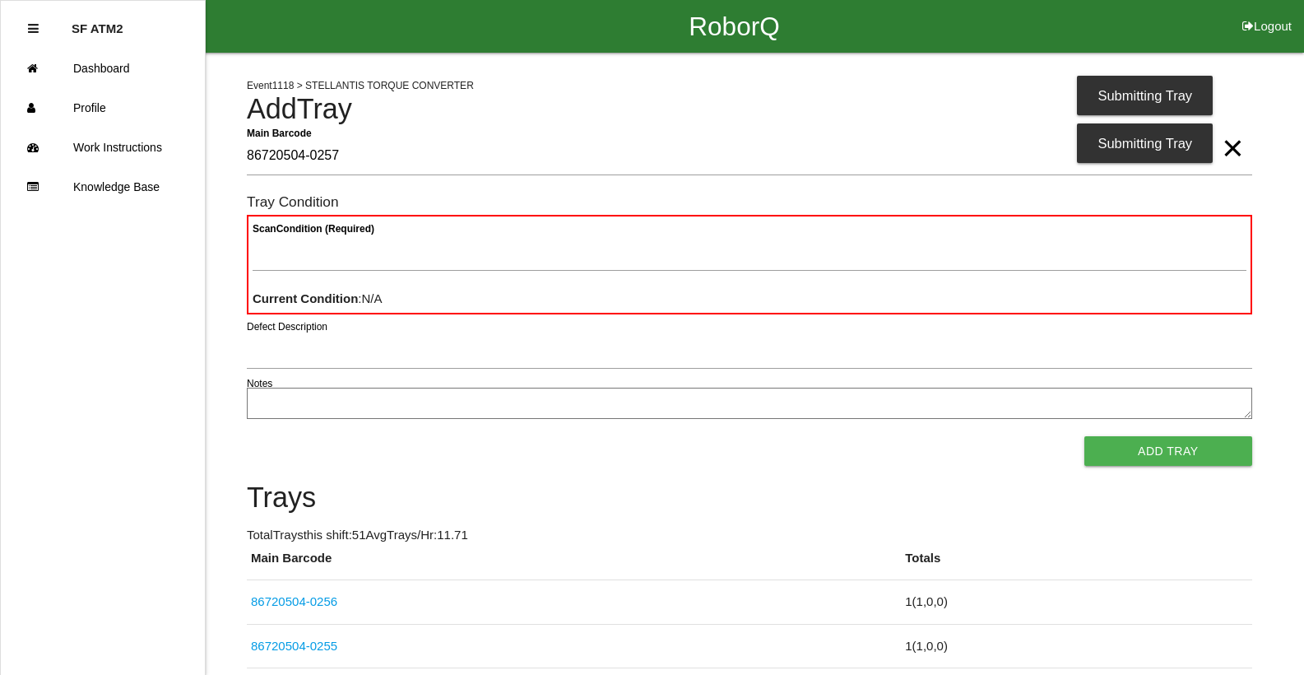
type Barcode "86720504-0257"
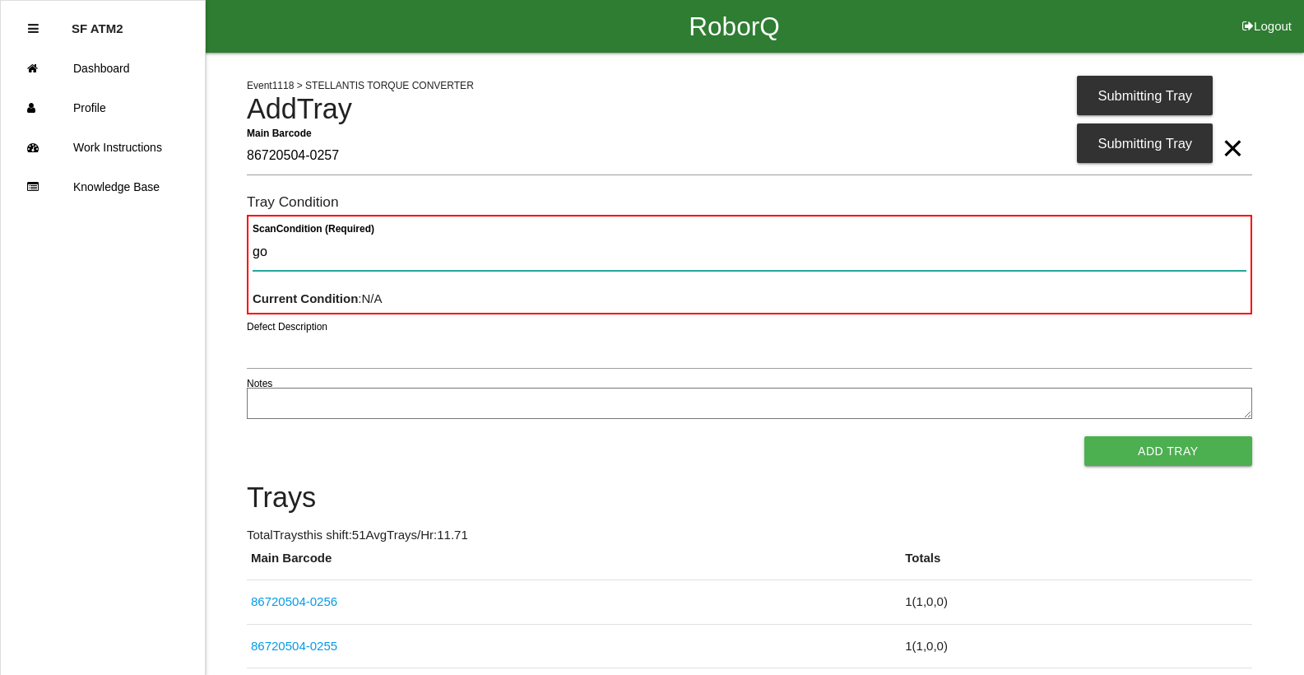
type Condition "goo"
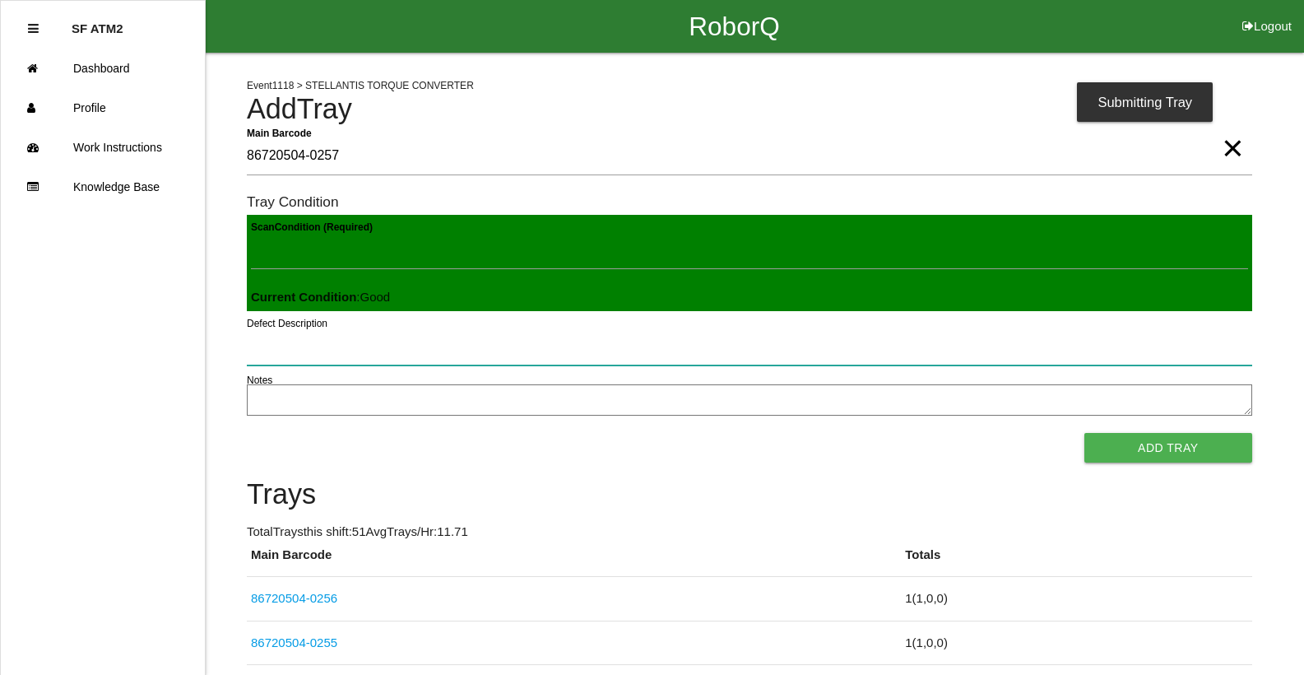
click at [1084, 433] on button "Add Tray" at bounding box center [1168, 448] width 168 height 30
